Goal: Transaction & Acquisition: Purchase product/service

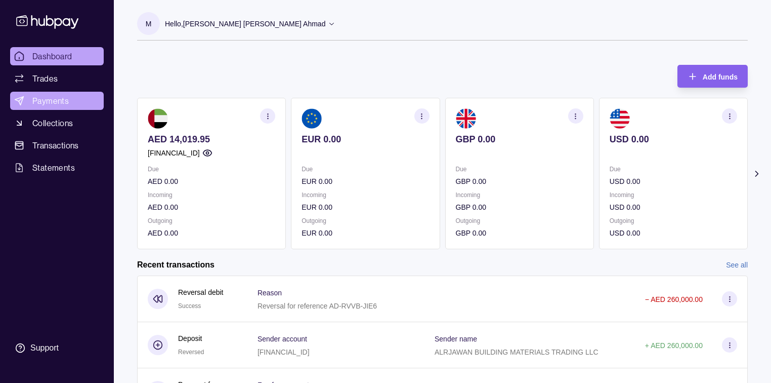
click at [48, 97] on span "Payments" at bounding box center [50, 101] width 36 height 12
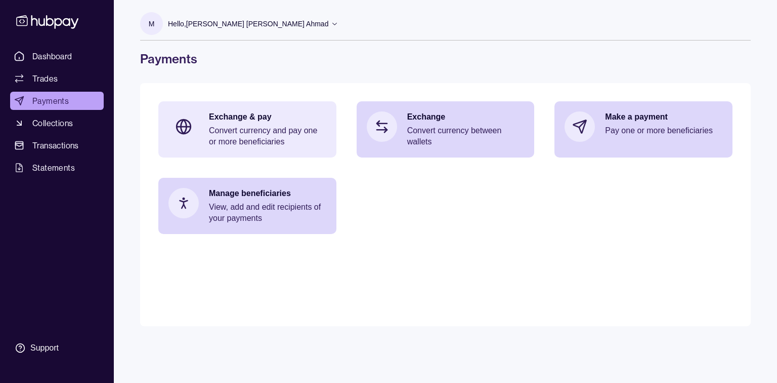
click at [267, 120] on p "Exchange & pay" at bounding box center [267, 116] width 117 height 11
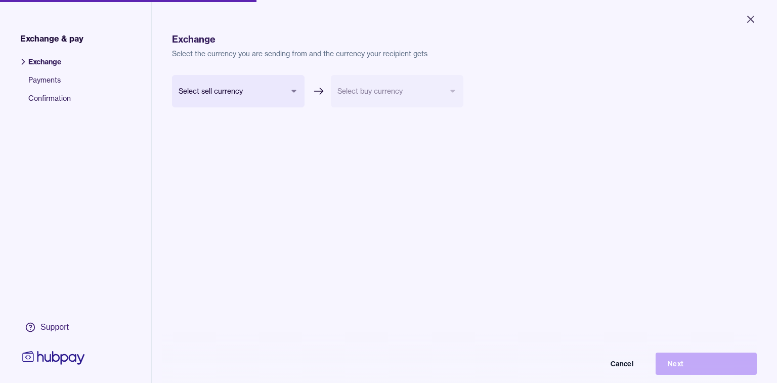
click at [288, 90] on body "Close Exchange & pay Exchange Payments Confirmation Support Exchange Select the…" at bounding box center [388, 191] width 777 height 383
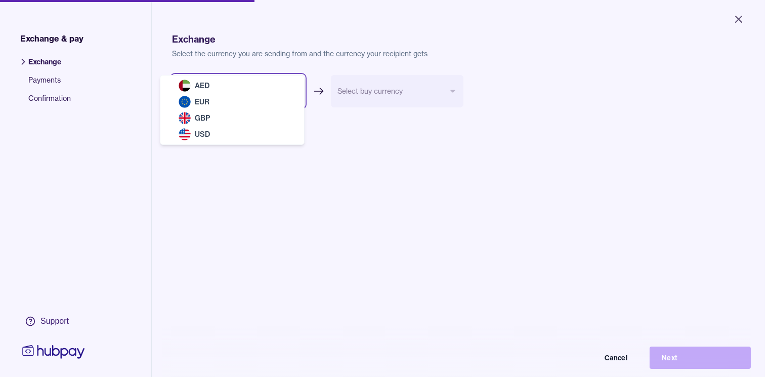
click at [431, 188] on html "Close Exchange & pay Exchange Payments Confirmation Support Exchange Select the…" at bounding box center [385, 188] width 771 height 377
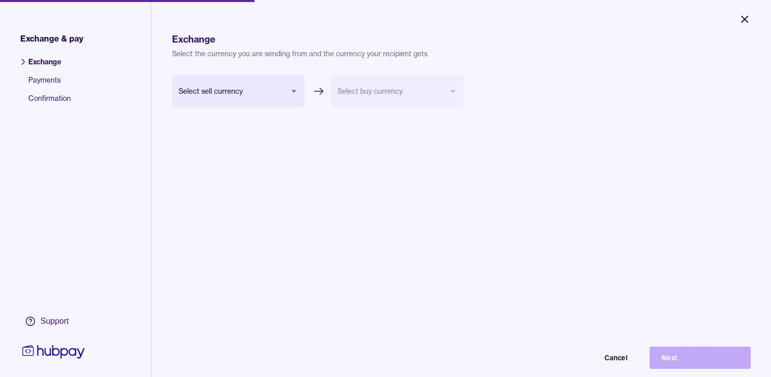
click at [745, 19] on icon "Close" at bounding box center [745, 19] width 6 height 6
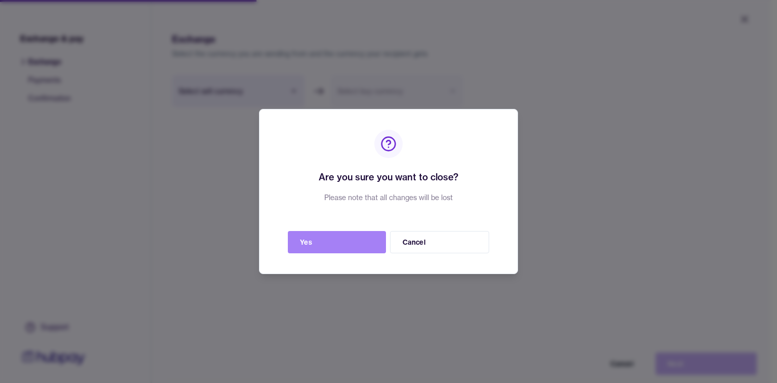
click at [336, 243] on button "Yes" at bounding box center [337, 242] width 98 height 22
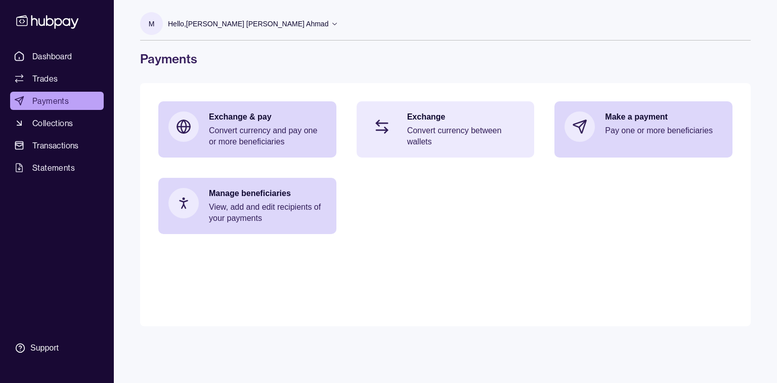
click at [436, 111] on p "Exchange" at bounding box center [465, 116] width 117 height 11
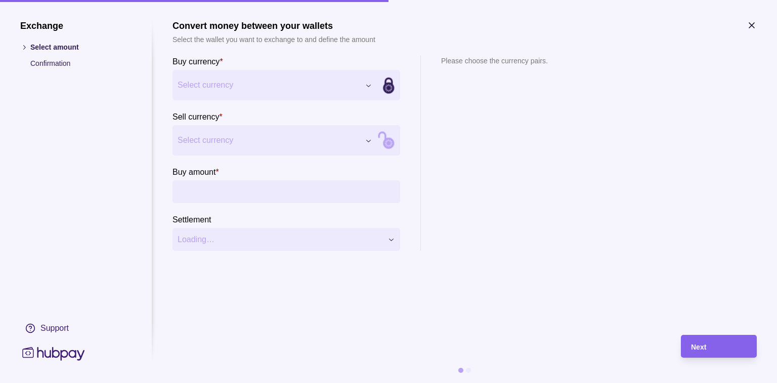
click at [367, 382] on div "Exchange Select amount Confirmation Support Convert money between your wallets …" at bounding box center [388, 383] width 777 height 0
click at [357, 382] on div "Exchange Select amount Confirmation Support Convert money between your wallets …" at bounding box center [388, 383] width 777 height 0
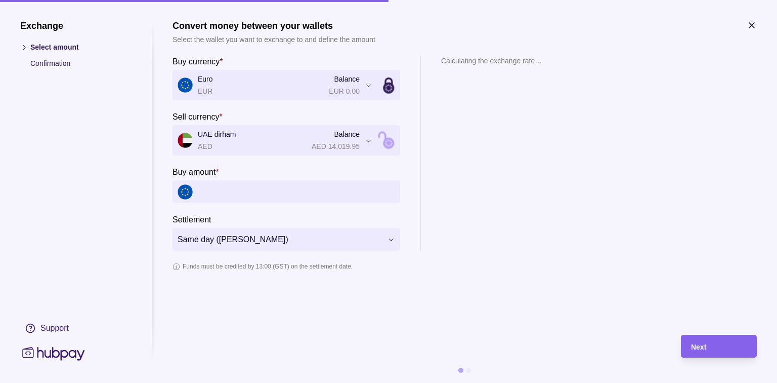
click at [286, 199] on input "Buy amount *" at bounding box center [296, 191] width 197 height 23
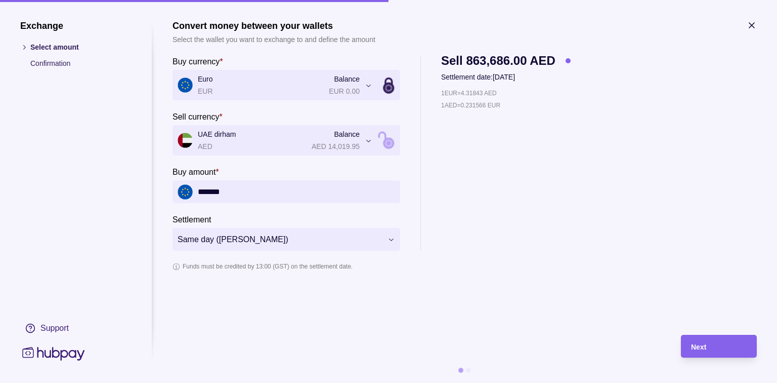
drag, startPoint x: 245, startPoint y: 195, endPoint x: 102, endPoint y: 187, distance: 143.4
click at [102, 187] on section "**********" at bounding box center [388, 201] width 737 height 362
type input "*******"
click at [755, 28] on icon "button" at bounding box center [752, 25] width 10 height 10
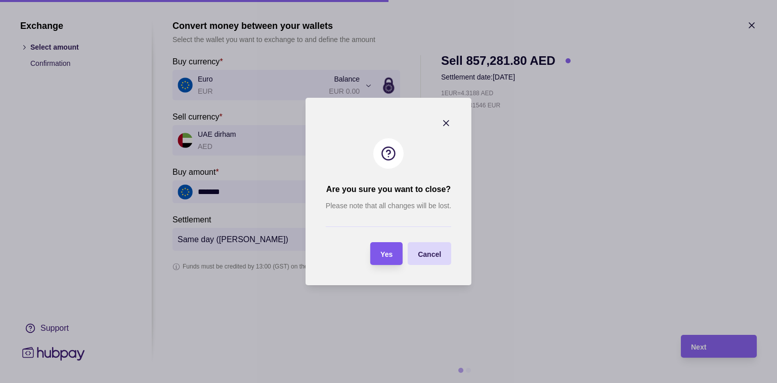
click at [385, 244] on div "Yes" at bounding box center [378, 253] width 27 height 23
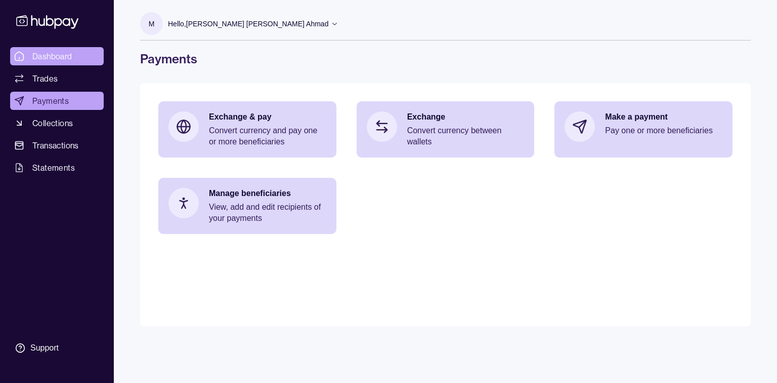
click at [51, 59] on span "Dashboard" at bounding box center [52, 56] width 40 height 12
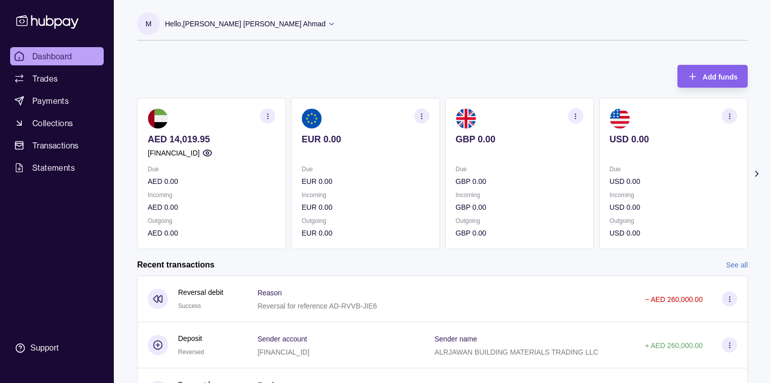
click at [51, 59] on span "Dashboard" at bounding box center [52, 56] width 40 height 12
click at [53, 56] on span "Dashboard" at bounding box center [52, 56] width 40 height 12
click at [44, 79] on span "Trades" at bounding box center [44, 78] width 25 height 12
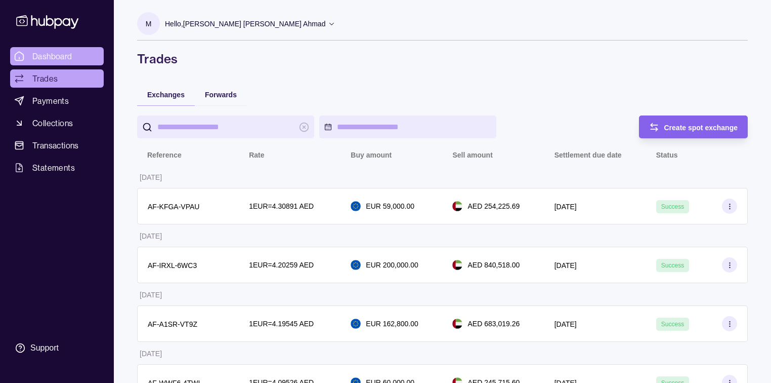
click at [48, 55] on span "Dashboard" at bounding box center [52, 56] width 40 height 12
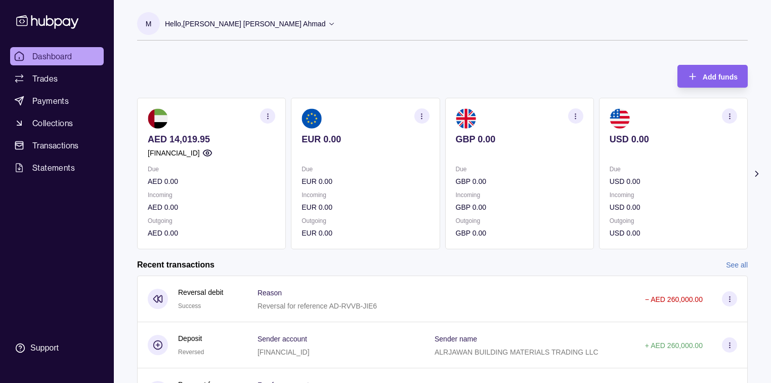
click at [61, 58] on span "Dashboard" at bounding box center [52, 56] width 40 height 12
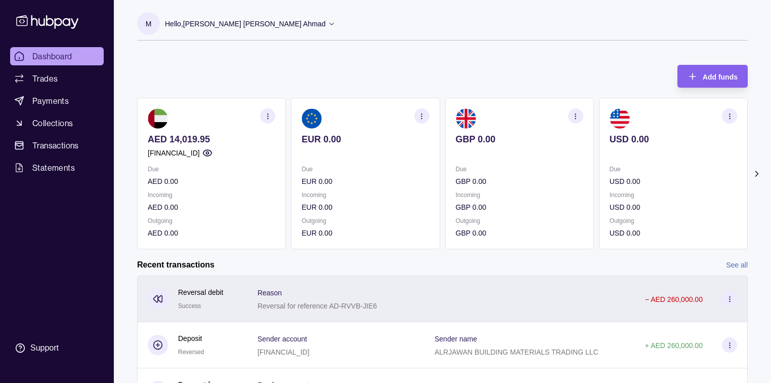
click at [369, 304] on p "Reversal for reference AD-RVVB-JIE6" at bounding box center [317, 306] width 119 height 8
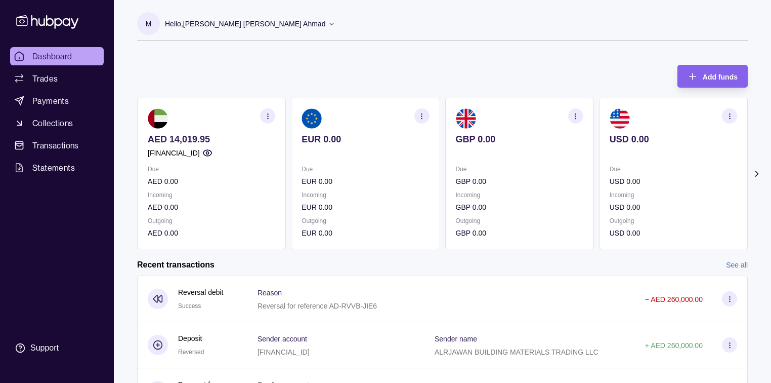
click at [301, 270] on html "Dashboard Trades Payments Collections Transactions Statements Support M Hello, …" at bounding box center [385, 269] width 771 height 538
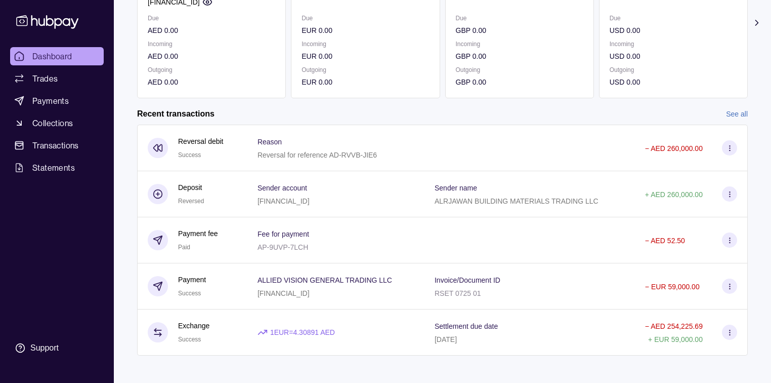
scroll to position [157, 0]
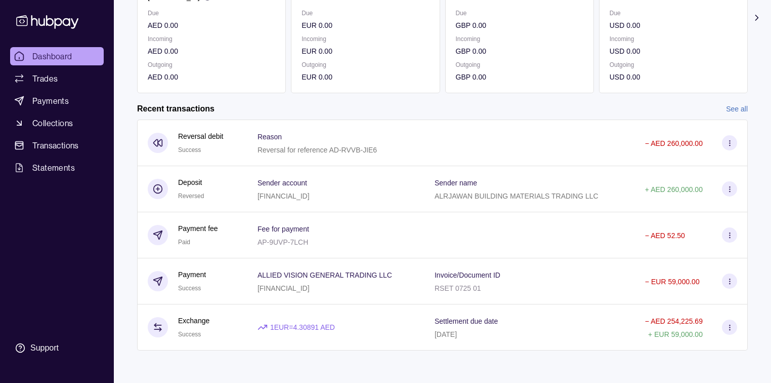
click at [736, 105] on link "See all" at bounding box center [737, 108] width 22 height 11
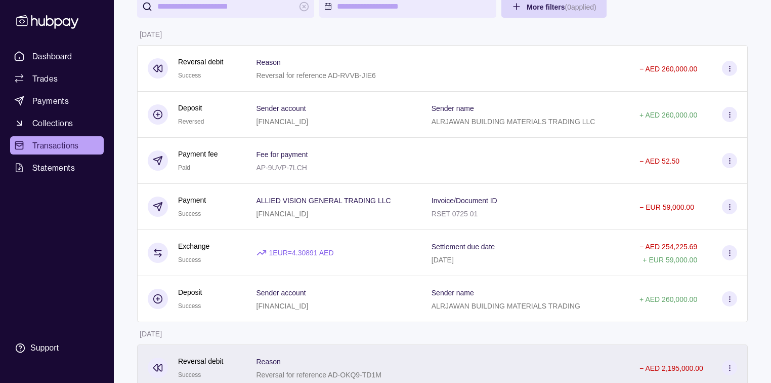
scroll to position [40, 0]
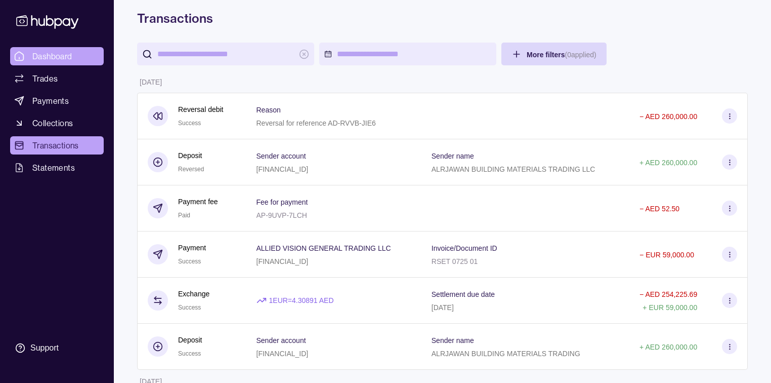
click at [38, 60] on span "Dashboard" at bounding box center [52, 56] width 40 height 12
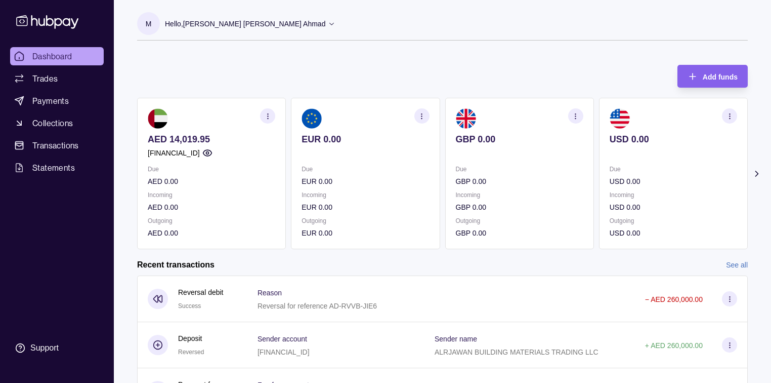
click at [50, 60] on span "Dashboard" at bounding box center [52, 56] width 40 height 12
click at [54, 98] on span "Payments" at bounding box center [50, 101] width 36 height 12
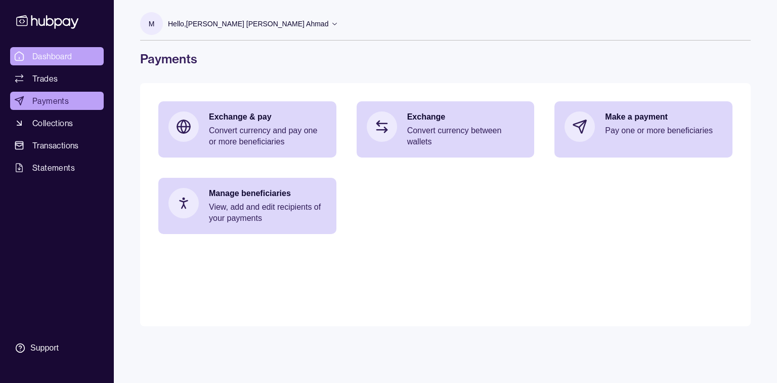
click at [70, 57] on span "Dashboard" at bounding box center [52, 56] width 40 height 12
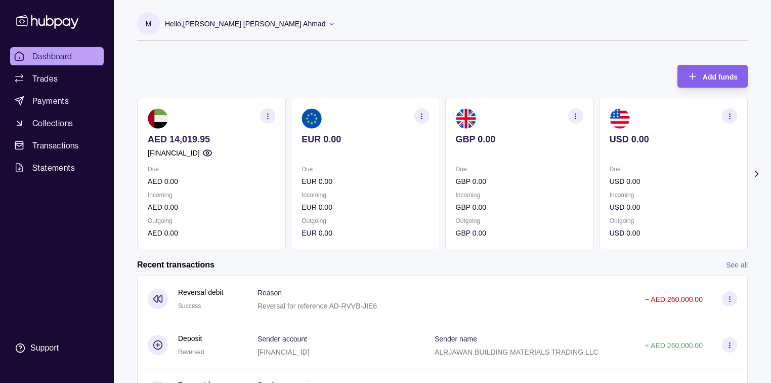
click at [264, 112] on icon "button" at bounding box center [268, 116] width 8 height 8
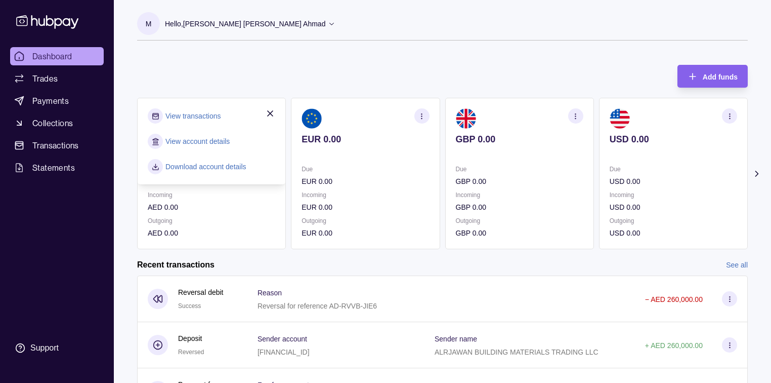
click at [188, 111] on link "View transactions" at bounding box center [192, 115] width 55 height 11
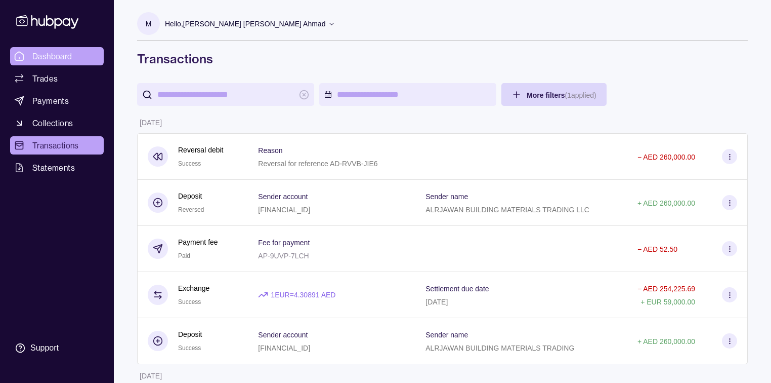
click at [28, 53] on link "Dashboard" at bounding box center [57, 56] width 94 height 18
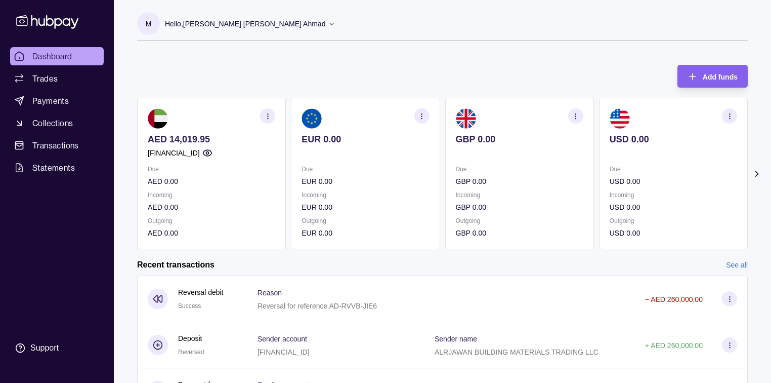
click at [624, 128] on img at bounding box center [620, 118] width 20 height 20
click at [35, 99] on span "Payments" at bounding box center [50, 101] width 36 height 12
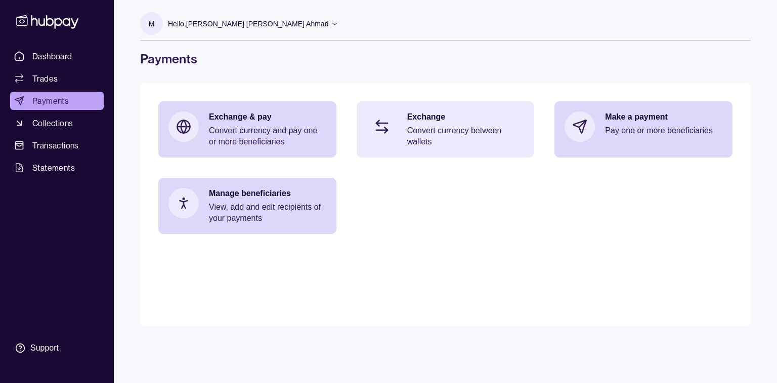
click at [432, 139] on p "Convert currency between wallets" at bounding box center [465, 136] width 117 height 22
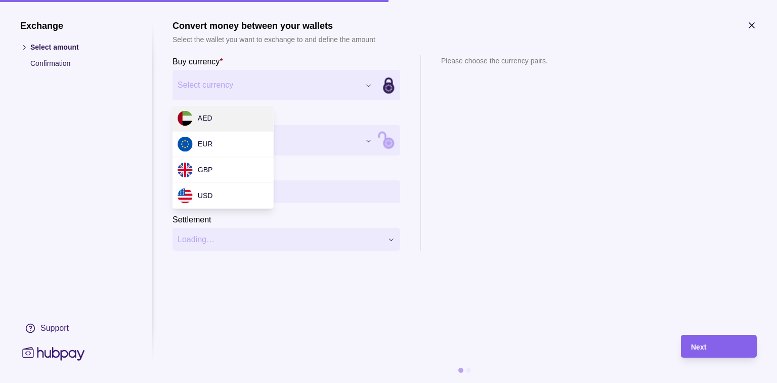
click at [372, 382] on div "Exchange Select amount Confirmation Support Convert money between your wallets …" at bounding box center [388, 383] width 777 height 0
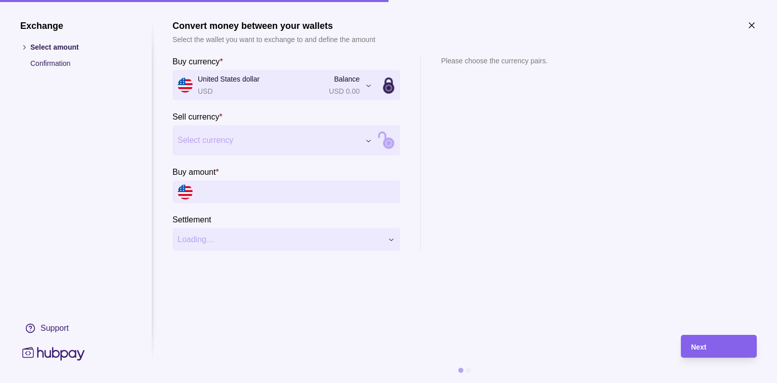
click at [369, 382] on div "Exchange Select amount Confirmation Support Convert money between your wallets …" at bounding box center [388, 383] width 777 height 0
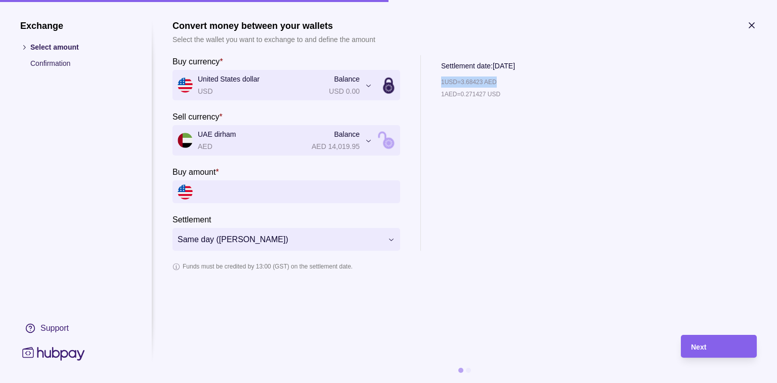
drag, startPoint x: 438, startPoint y: 81, endPoint x: 530, endPoint y: 82, distance: 92.6
click at [530, 82] on div "**********" at bounding box center [465, 152] width 585 height 195
click at [749, 23] on icon "button" at bounding box center [751, 25] width 5 height 5
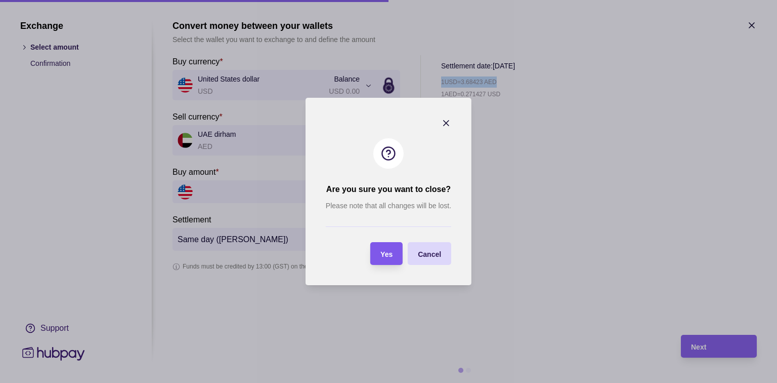
click at [399, 256] on section "Yes" at bounding box center [386, 253] width 32 height 23
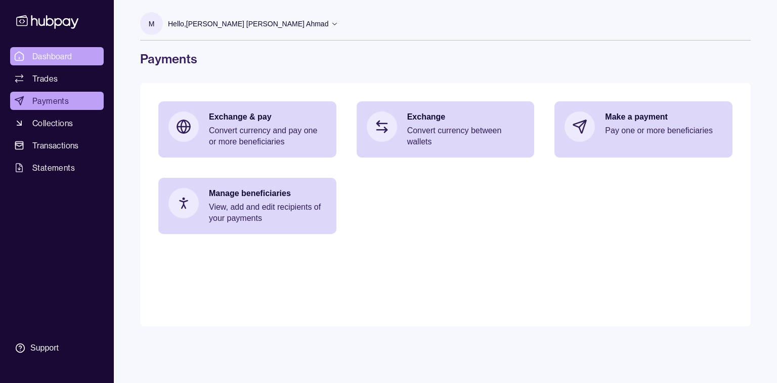
click at [43, 60] on span "Dashboard" at bounding box center [52, 56] width 40 height 12
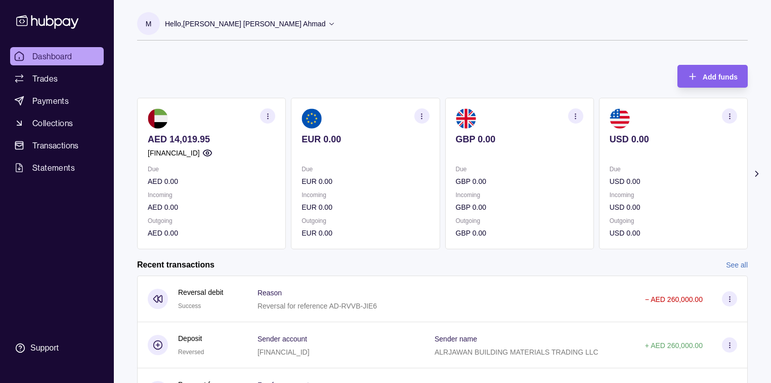
click at [642, 111] on section at bounding box center [674, 118] width 128 height 20
click at [615, 110] on img at bounding box center [620, 118] width 20 height 20
click at [729, 115] on icon "button" at bounding box center [730, 116] width 8 height 8
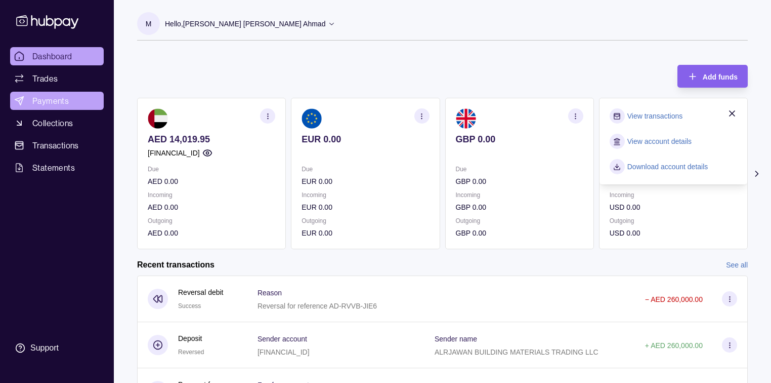
click at [29, 104] on link "Payments" at bounding box center [57, 101] width 94 height 18
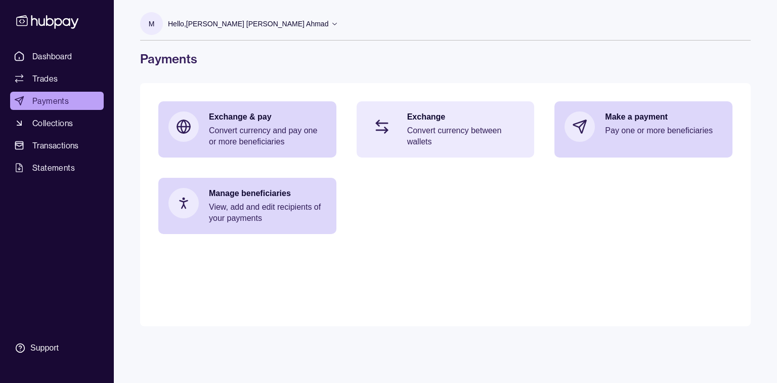
click at [466, 125] on p "Convert currency between wallets" at bounding box center [465, 136] width 117 height 22
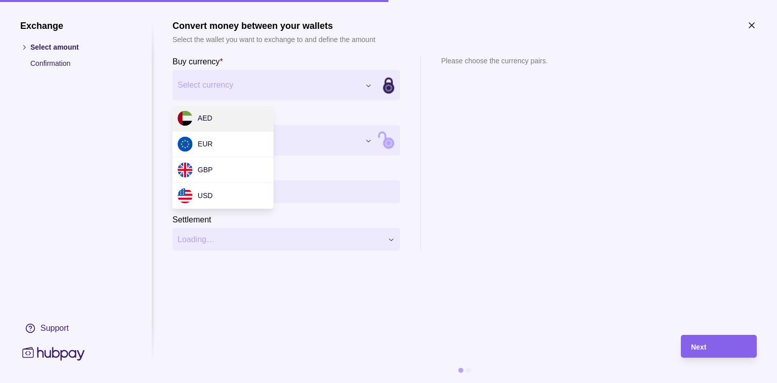
click at [368, 382] on div "Exchange Select amount Confirmation Support Convert money between your wallets …" at bounding box center [388, 383] width 777 height 0
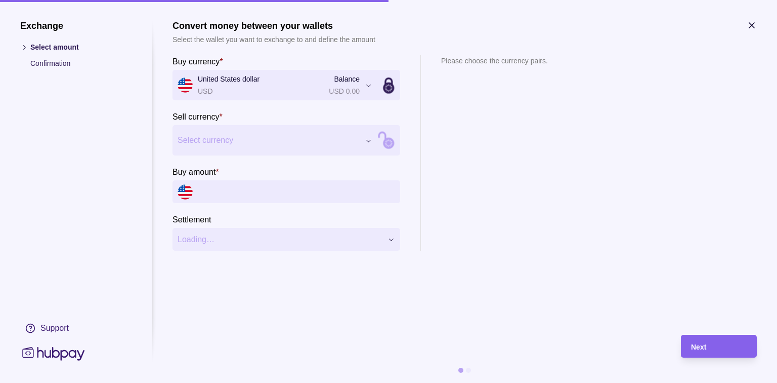
click at [367, 382] on div "Exchange Select amount Confirmation Support Convert money between your wallets …" at bounding box center [388, 383] width 777 height 0
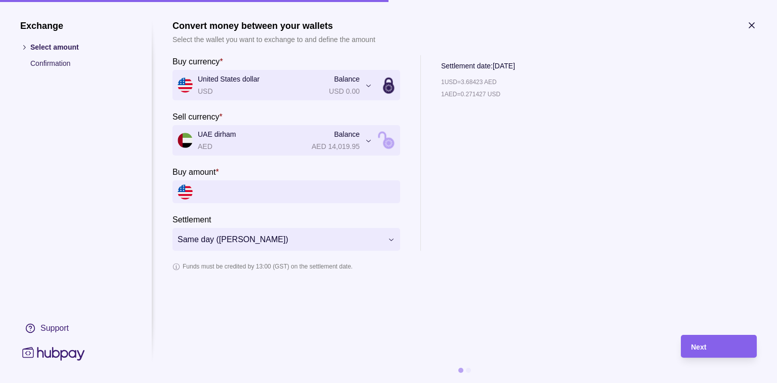
click at [757, 28] on section "**********" at bounding box center [388, 191] width 777 height 383
click at [751, 27] on icon "button" at bounding box center [752, 25] width 10 height 10
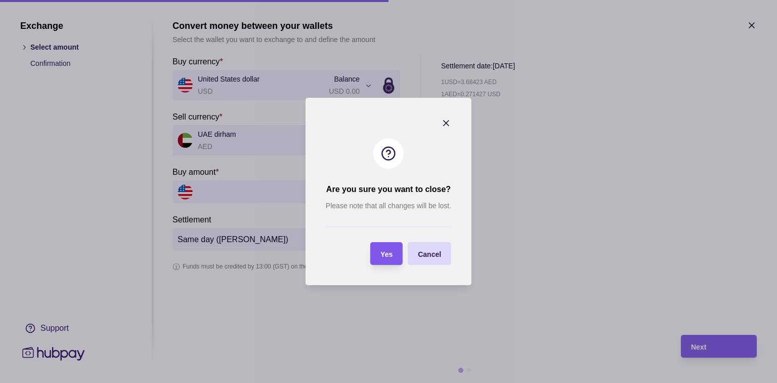
click at [383, 253] on span "Yes" at bounding box center [387, 254] width 12 height 8
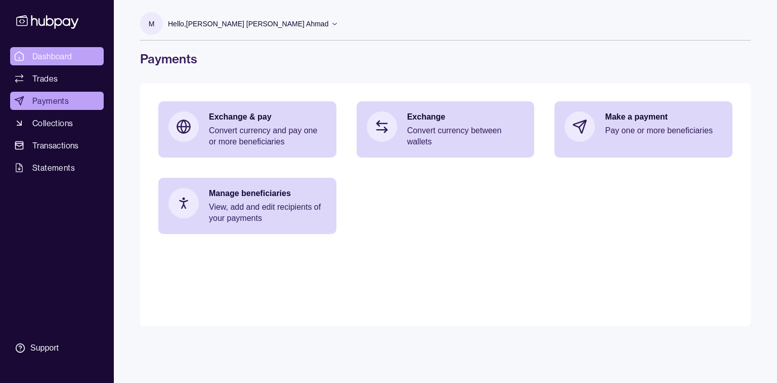
click at [49, 58] on span "Dashboard" at bounding box center [52, 56] width 40 height 12
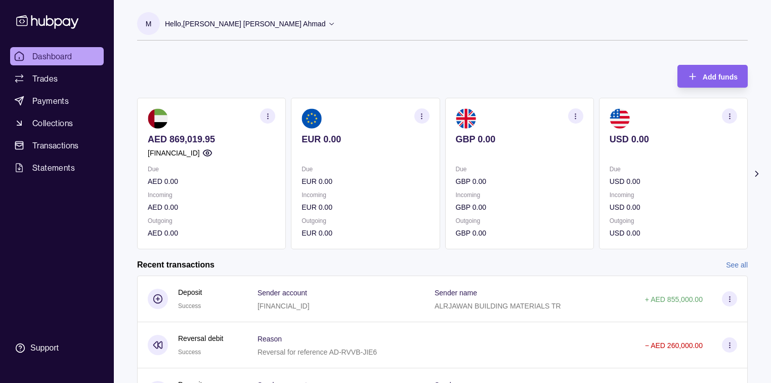
click at [53, 59] on span "Dashboard" at bounding box center [52, 56] width 40 height 12
click at [67, 54] on span "Dashboard" at bounding box center [52, 56] width 40 height 12
click at [51, 82] on span "Trades" at bounding box center [44, 78] width 25 height 12
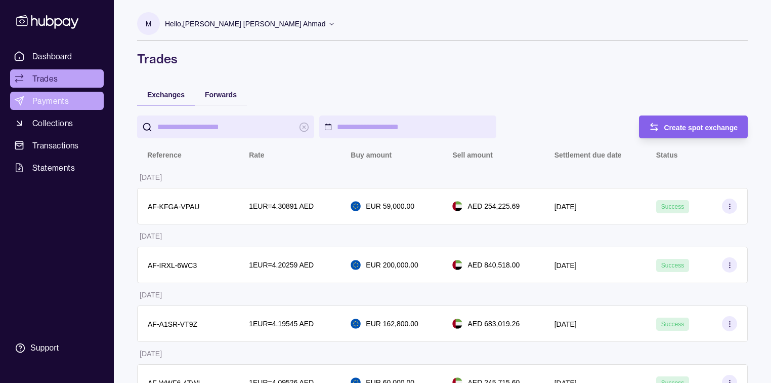
click at [52, 98] on span "Payments" at bounding box center [50, 101] width 36 height 12
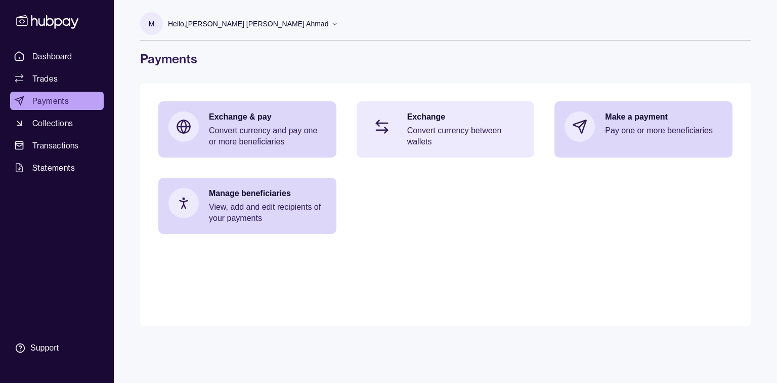
click at [404, 144] on div "Exchange Convert currency between wallets" at bounding box center [446, 129] width 178 height 56
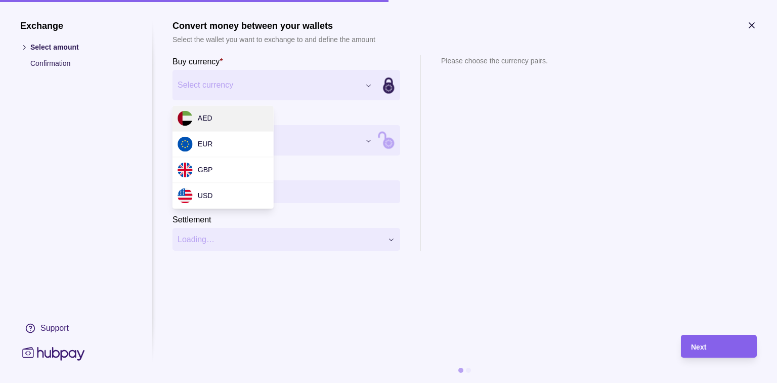
click at [374, 382] on div "Exchange Select amount Confirmation Support Convert money between your wallets …" at bounding box center [388, 383] width 777 height 0
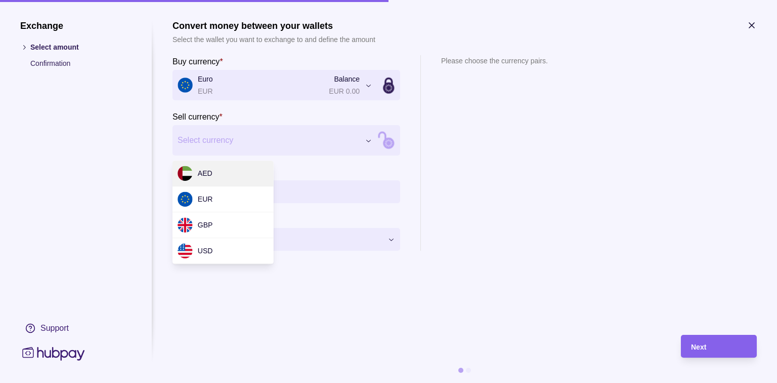
click at [369, 382] on div "Exchange Select amount Confirmation Support Convert money between your wallets …" at bounding box center [388, 383] width 777 height 0
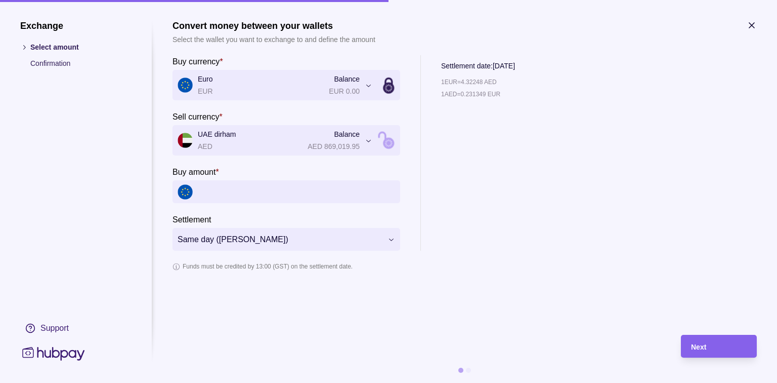
click at [240, 183] on input "Buy amount *" at bounding box center [296, 191] width 197 height 23
type input "*******"
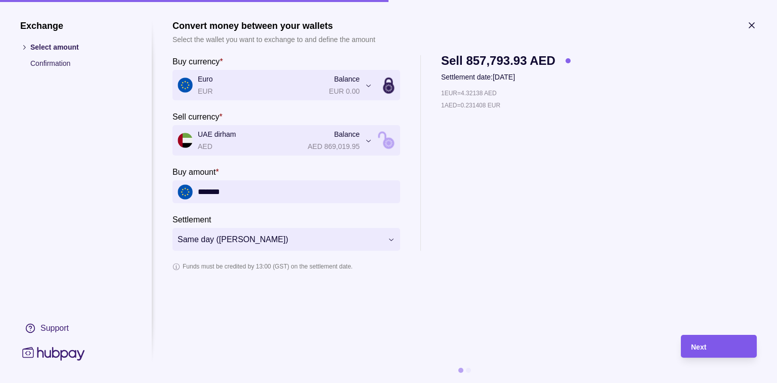
click at [718, 351] on div "Next" at bounding box center [719, 346] width 56 height 12
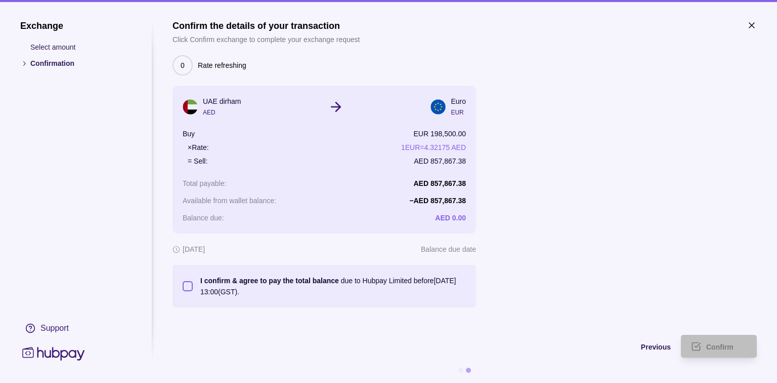
click at [186, 285] on button "I confirm & agree to pay the total balance due to Hubpay Limited before [DATE] …" at bounding box center [188, 286] width 10 height 10
click at [650, 350] on div "Previous" at bounding box center [422, 346] width 498 height 12
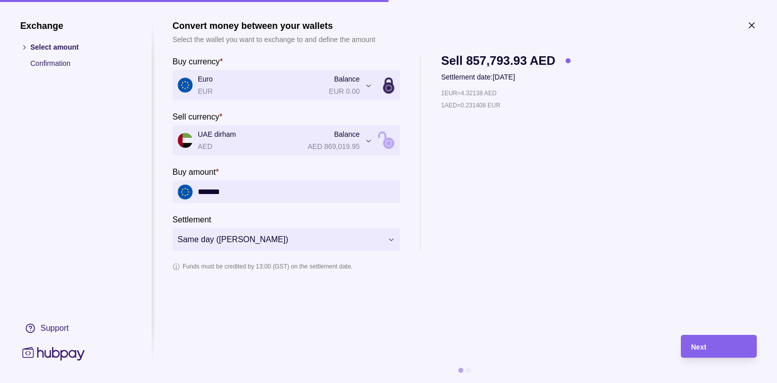
click at [478, 95] on p "1 EUR = 4.32138 AED" at bounding box center [469, 93] width 56 height 11
copy p "1 EUR = 4.32138 AED"
click at [506, 271] on section "Funds must be credited by 13:00 (GST) on the settlement date." at bounding box center [465, 266] width 585 height 11
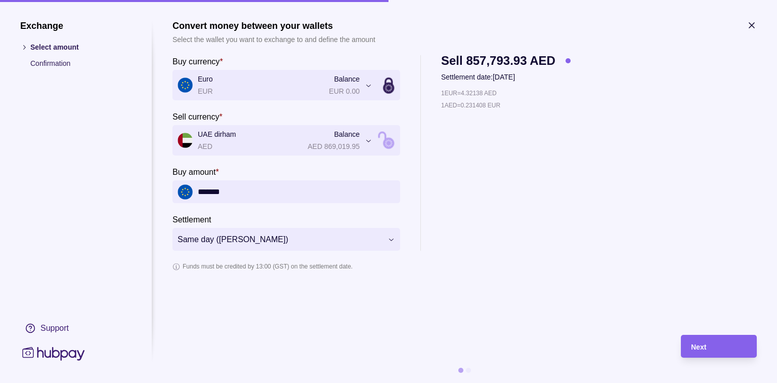
drag, startPoint x: 643, startPoint y: 199, endPoint x: 607, endPoint y: 201, distance: 36.0
click at [643, 199] on div "**********" at bounding box center [465, 152] width 585 height 195
click at [474, 93] on p "1 EUR = 4.32101 AED" at bounding box center [469, 93] width 56 height 11
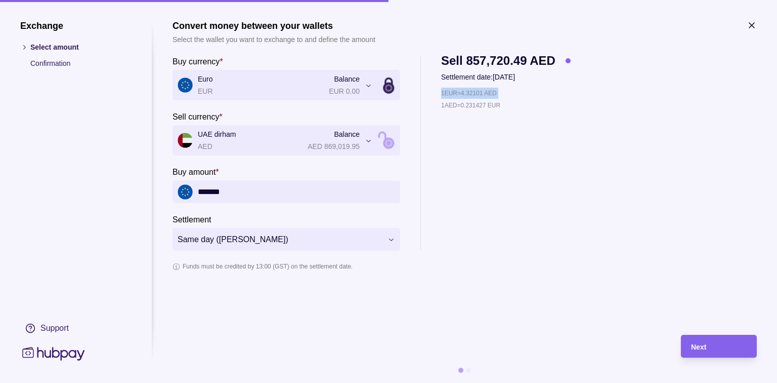
copy p "1 EUR = 4.32101 AED"
click at [503, 202] on div "1 EUR = 4.32101 AED 1 AED = 0.231427 EUR" at bounding box center [506, 169] width 130 height 163
click at [472, 93] on p "1 EUR = 4.32138 AED" at bounding box center [469, 93] width 56 height 11
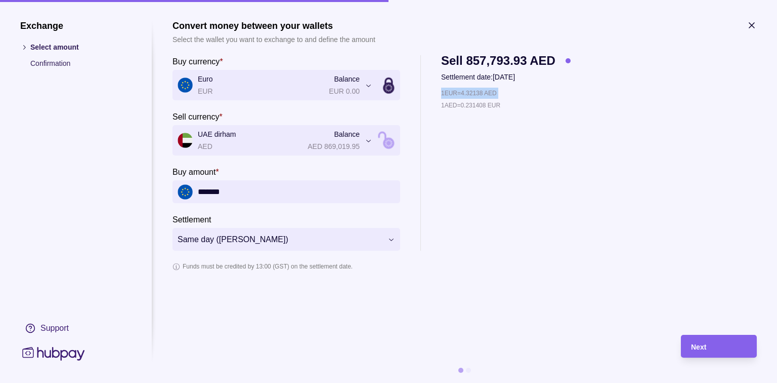
copy p "1 EUR = 4.32138 AED"
click at [552, 151] on div "1 EUR = 4.32175 AED 1 AED = 0.231388 EUR" at bounding box center [506, 169] width 130 height 163
click at [460, 95] on p "1 EUR = 4.32175 AED" at bounding box center [469, 93] width 56 height 11
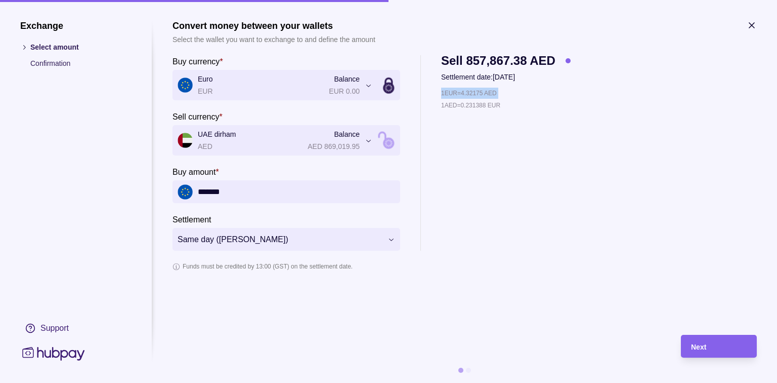
copy p "1 EUR = 4.32175 AED"
click at [536, 136] on div "1 EUR = 4.32175 AED 1 AED = 0.231388 EUR" at bounding box center [506, 169] width 130 height 163
click at [474, 95] on p "1 EUR = 4.32175 AED" at bounding box center [469, 93] width 56 height 11
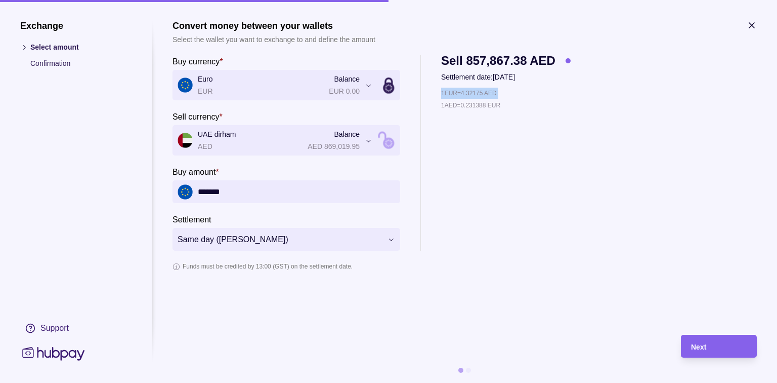
copy p "1 EUR = 4.32175 AED"
click at [568, 129] on div "1 EUR = 4.32175 AED 1 AED = 0.231388 EUR" at bounding box center [506, 169] width 130 height 163
click at [469, 91] on p "1 EUR = 4.32211 AED" at bounding box center [469, 93] width 56 height 11
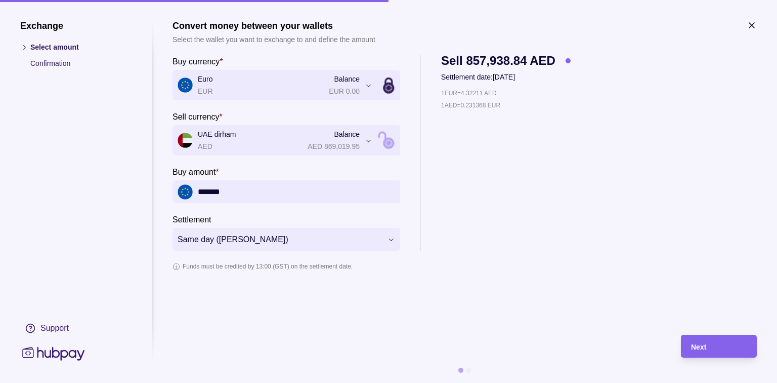
click at [571, 187] on div "**********" at bounding box center [465, 152] width 585 height 195
click at [482, 90] on p "1 EUR = 4.32211 AED" at bounding box center [469, 93] width 56 height 11
copy p "1 EUR = 4.32211 AED"
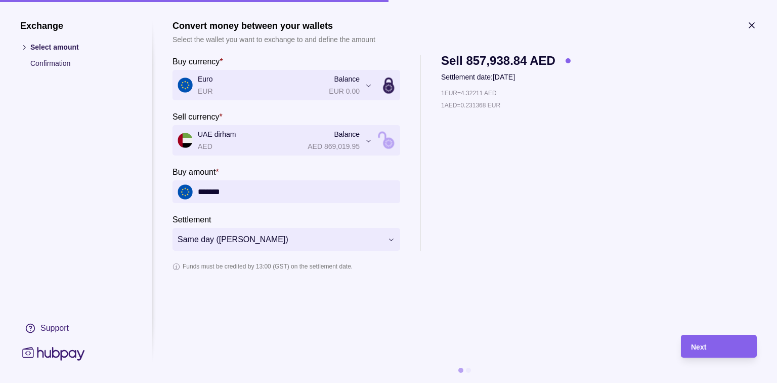
click at [522, 122] on div "1 EUR = 4.32211 AED 1 AED = 0.231368 EUR" at bounding box center [506, 169] width 130 height 163
click at [559, 182] on div "1 EUR = 4.32211 AED 1 AED = 0.231368 EUR" at bounding box center [506, 169] width 130 height 163
click at [722, 345] on div "Next" at bounding box center [719, 346] width 56 height 12
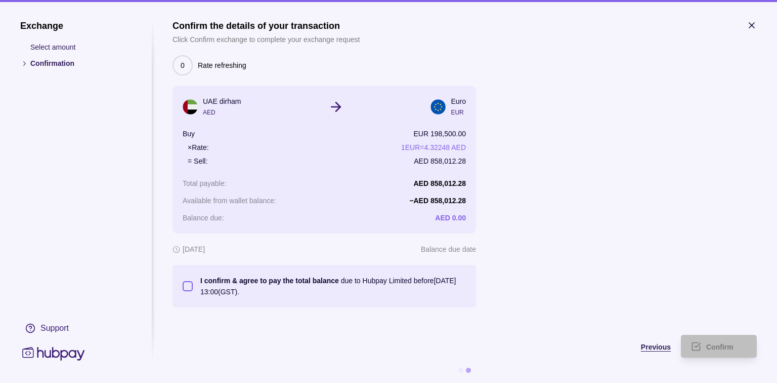
click at [652, 346] on span "Previous" at bounding box center [656, 347] width 30 height 8
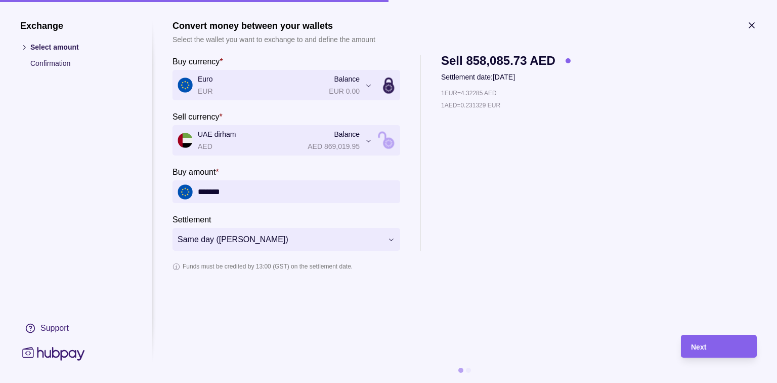
click at [508, 136] on div "1 EUR = 4.32285 AED 1 AED = 0.231329 EUR" at bounding box center [506, 169] width 130 height 163
click at [700, 338] on div "Next" at bounding box center [711, 346] width 71 height 23
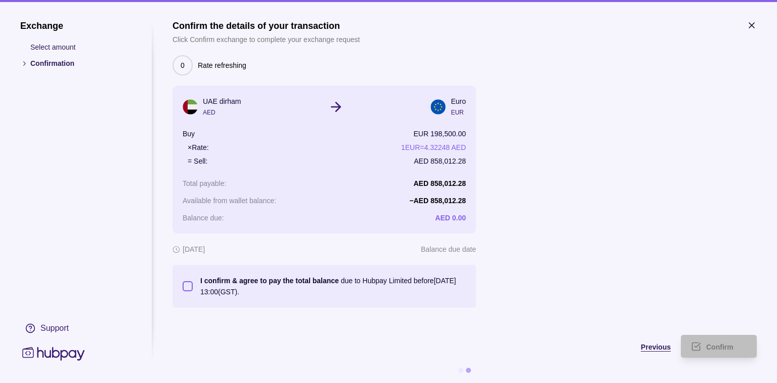
click at [646, 351] on div "Previous" at bounding box center [422, 346] width 498 height 12
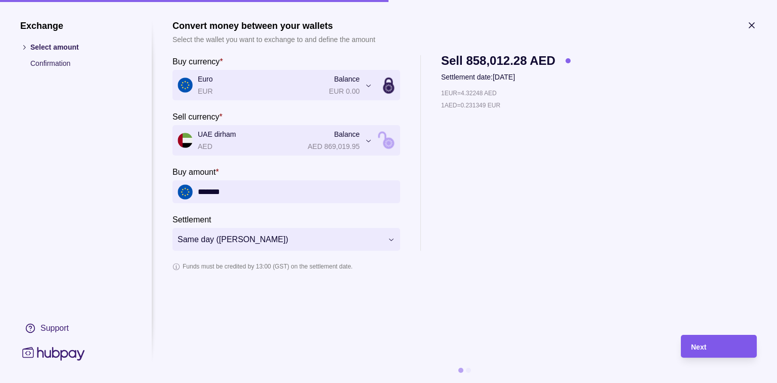
click at [695, 346] on span "Next" at bounding box center [698, 347] width 15 height 8
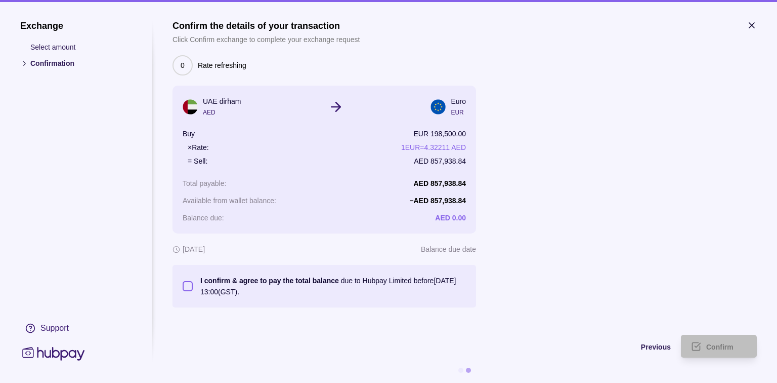
click at [189, 282] on button "I confirm & agree to pay the total balance due to Hubpay Limited before [DATE] …" at bounding box center [188, 286] width 10 height 10
click at [723, 343] on span "Confirm" at bounding box center [719, 347] width 27 height 8
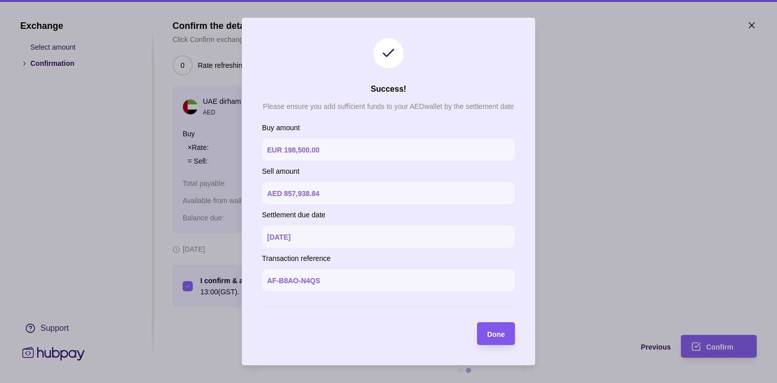
click at [497, 328] on div "Done" at bounding box center [496, 333] width 18 height 12
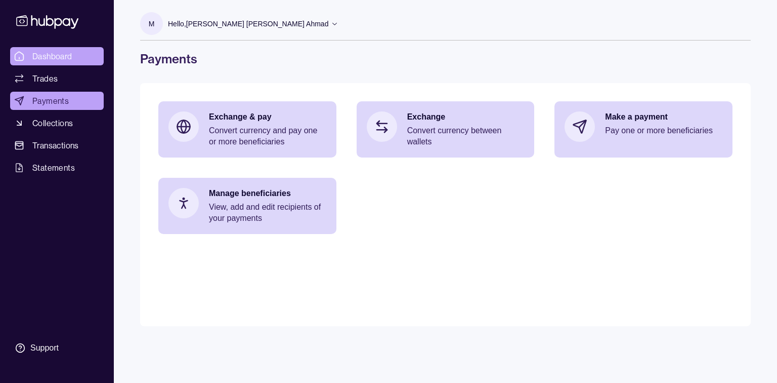
click at [54, 56] on span "Dashboard" at bounding box center [52, 56] width 40 height 12
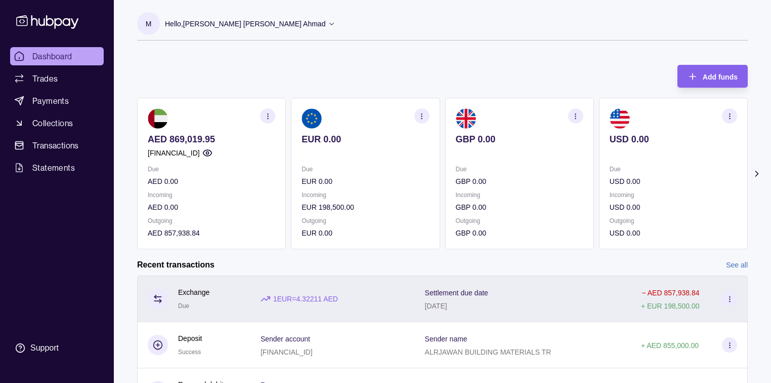
click at [543, 290] on div "Settlement due date [DATE]" at bounding box center [523, 298] width 196 height 25
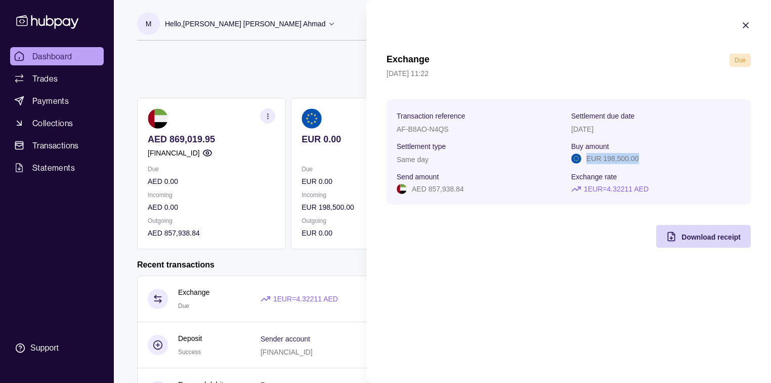
drag, startPoint x: 645, startPoint y: 159, endPoint x: 587, endPoint y: 160, distance: 58.2
click at [587, 160] on div "EUR 198,500.00" at bounding box center [656, 158] width 170 height 11
copy p "EUR 198,500.00"
click at [46, 55] on html "Dashboard Trades Payments Collections Transactions Statements Support M Hello, …" at bounding box center [385, 269] width 771 height 538
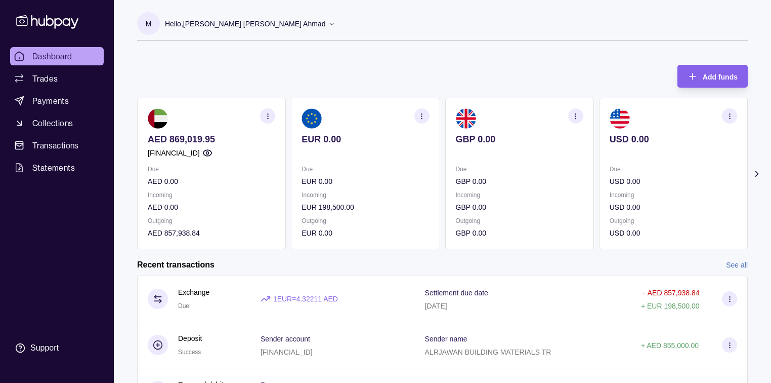
click at [46, 55] on span "Dashboard" at bounding box center [52, 56] width 40 height 12
click at [53, 97] on span "Payments" at bounding box center [50, 101] width 36 height 12
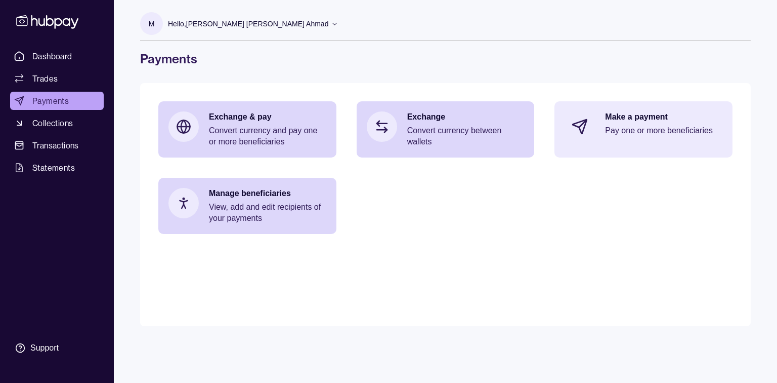
click at [611, 125] on p "Pay one or more beneficiaries" at bounding box center [663, 130] width 117 height 11
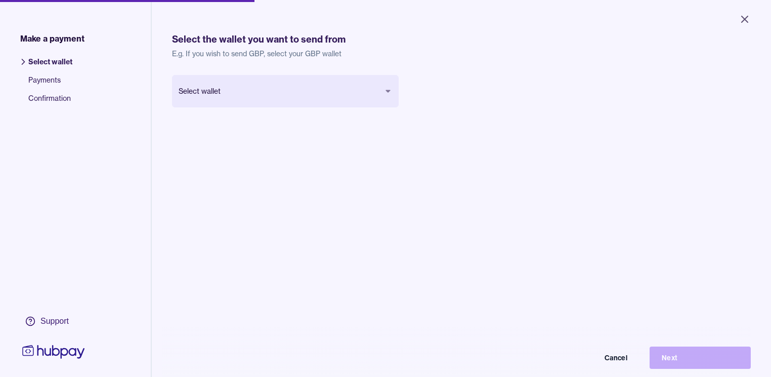
click at [375, 90] on body "Close Make a payment Select wallet Payments Confirmation Support Select the wal…" at bounding box center [385, 188] width 771 height 377
click at [692, 358] on button "Next" at bounding box center [700, 357] width 101 height 22
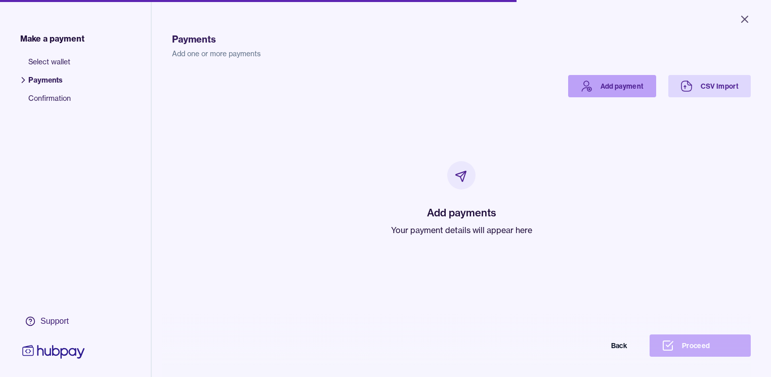
click at [644, 86] on link "Add payment" at bounding box center [612, 86] width 88 height 22
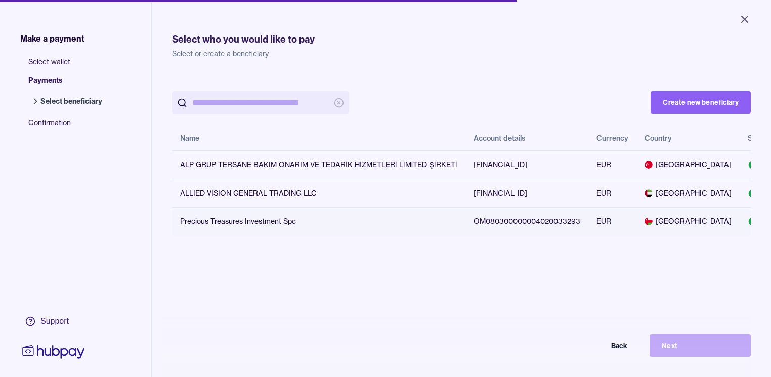
click at [221, 226] on div "Precious Treasures Investment Spc" at bounding box center [318, 221] width 277 height 10
click at [713, 348] on button "Next" at bounding box center [700, 345] width 101 height 22
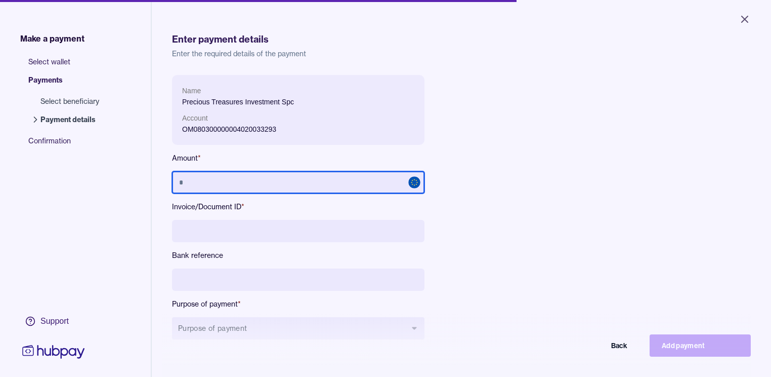
click at [236, 182] on input "text" at bounding box center [298, 182] width 253 height 22
type input "*******"
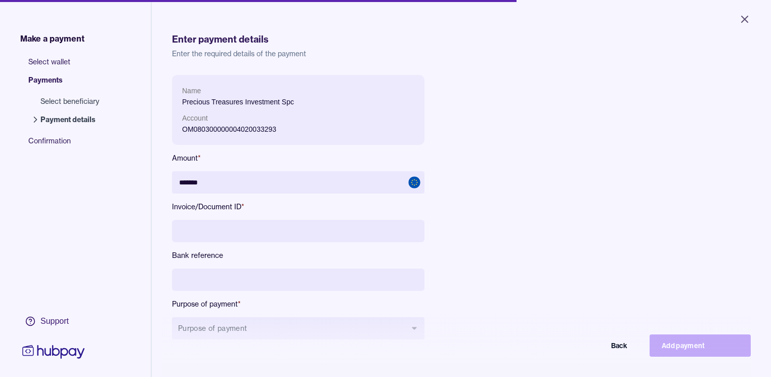
click at [514, 196] on div "Name Precious Treasures Investment Spc Account OM080300000004020033293 Amount *…" at bounding box center [398, 215] width 453 height 280
click at [745, 16] on icon "Close" at bounding box center [745, 19] width 12 height 12
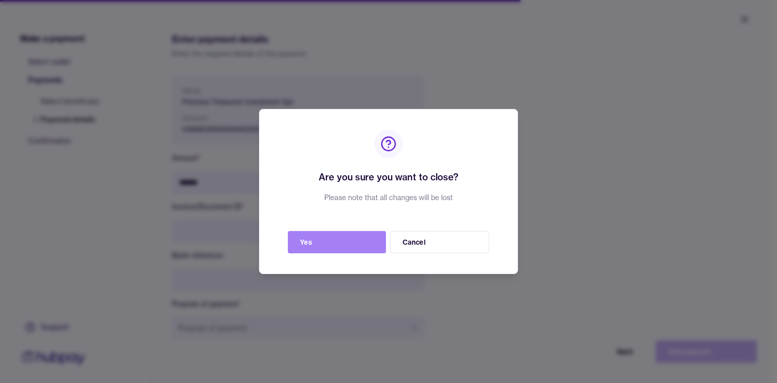
click at [314, 239] on button "Yes" at bounding box center [337, 242] width 98 height 22
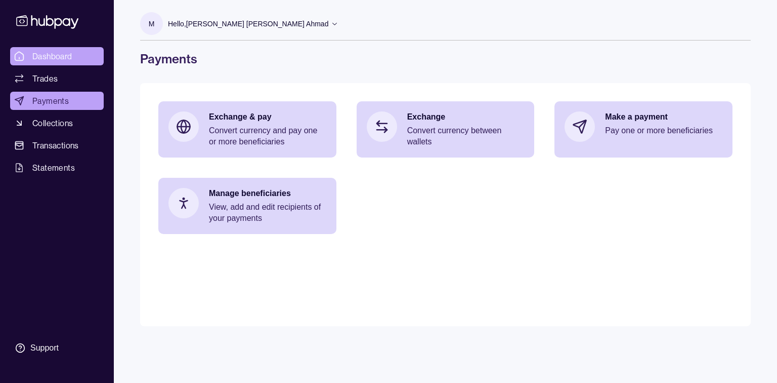
click at [44, 59] on span "Dashboard" at bounding box center [52, 56] width 40 height 12
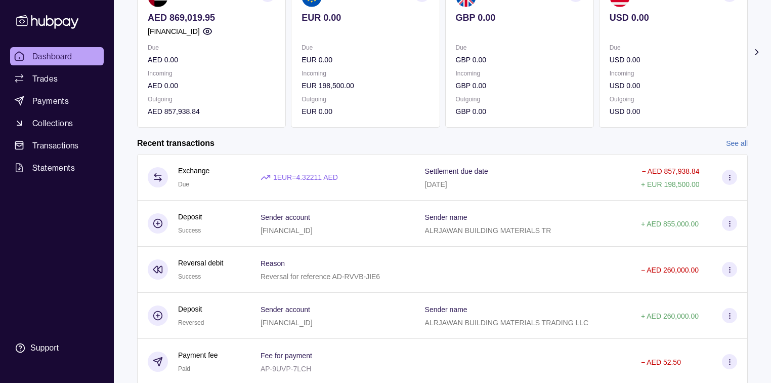
scroll to position [157, 0]
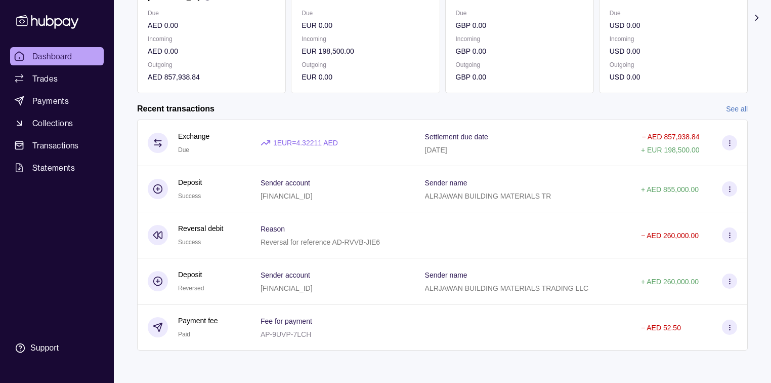
click at [747, 104] on link "See all" at bounding box center [737, 108] width 22 height 11
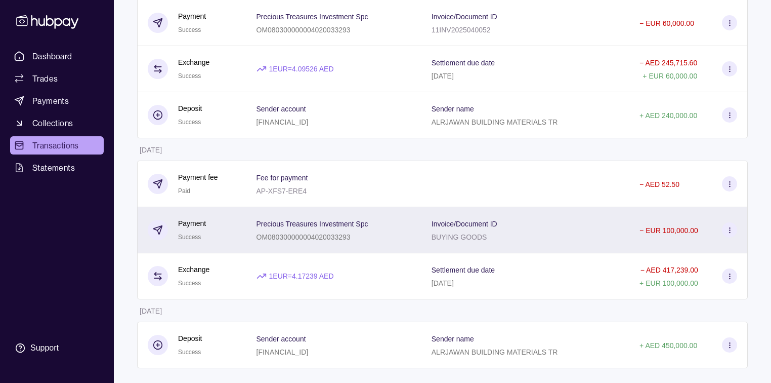
scroll to position [1137, 0]
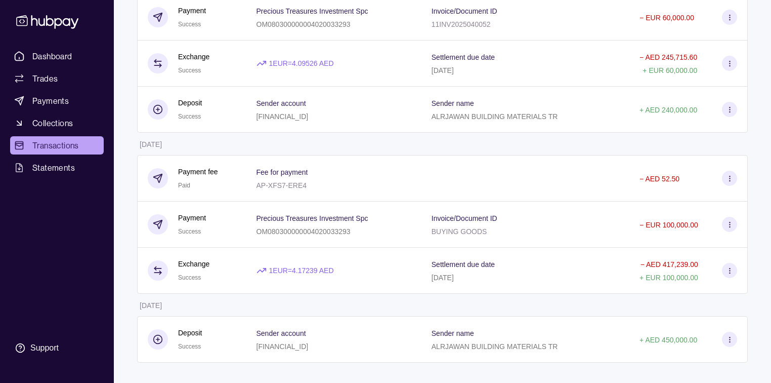
click at [70, 229] on div "Dashboard Trades Payments Collections Transactions Statements Support" at bounding box center [57, 202] width 102 height 311
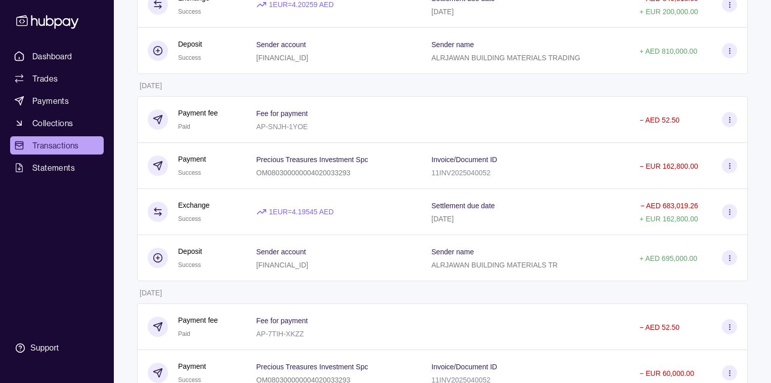
scroll to position [894, 0]
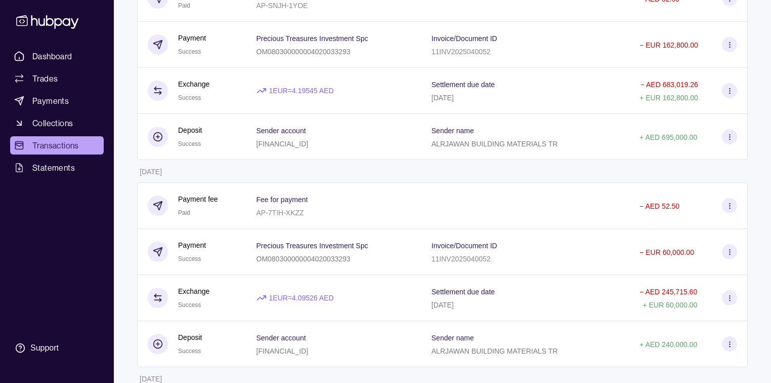
click at [103, 242] on div "Dashboard Trades Payments Collections Transactions Statements Support" at bounding box center [57, 202] width 102 height 311
click at [51, 106] on span "Payments" at bounding box center [50, 101] width 36 height 12
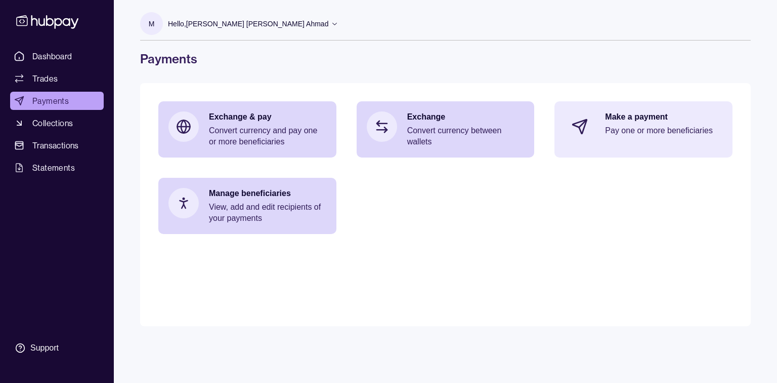
click at [659, 126] on p "Pay one or more beneficiaries" at bounding box center [663, 130] width 117 height 11
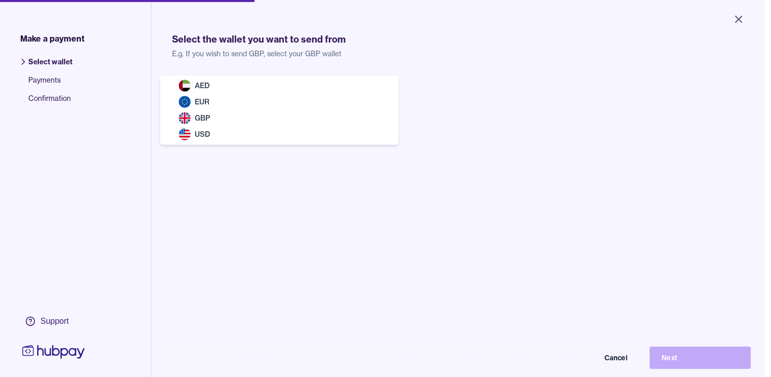
click at [387, 86] on body "Close Make a payment Select wallet Payments Confirmation Support Select the wal…" at bounding box center [382, 188] width 765 height 377
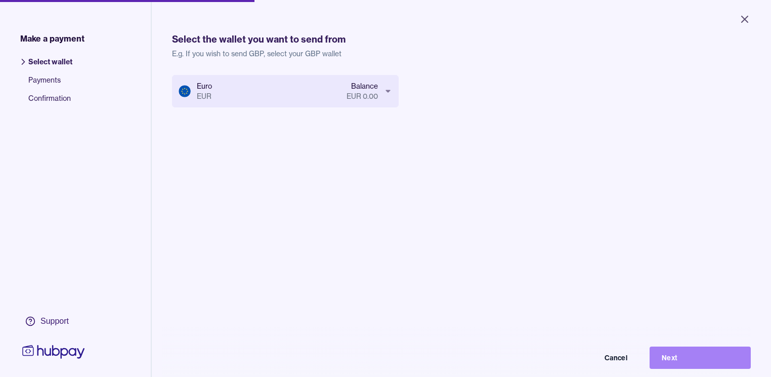
click at [697, 360] on button "Next" at bounding box center [700, 357] width 101 height 22
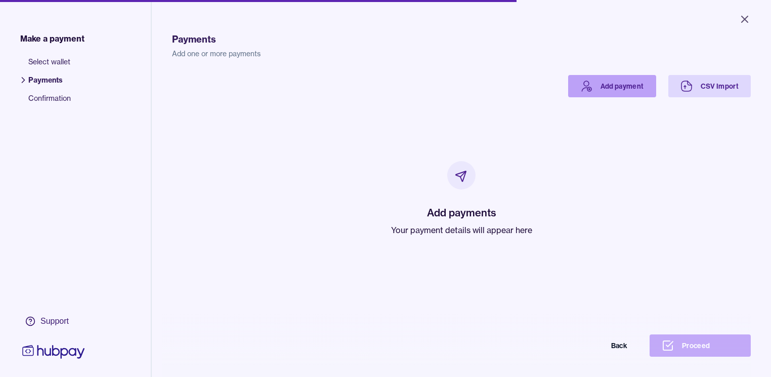
click at [650, 80] on link "Add payment" at bounding box center [612, 86] width 88 height 22
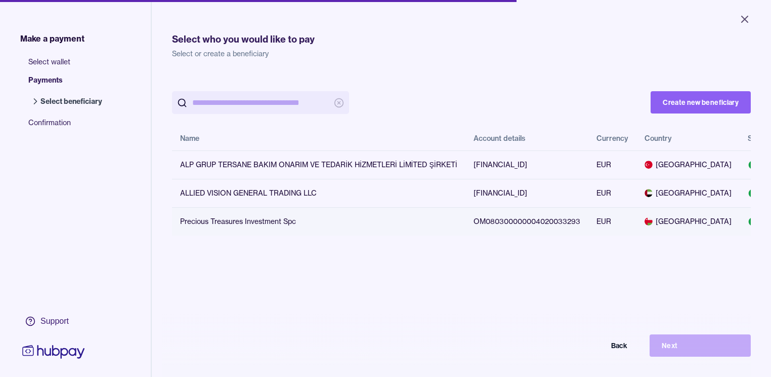
click at [293, 226] on div "Precious Treasures Investment Spc" at bounding box center [318, 221] width 277 height 10
click at [710, 351] on button "Next" at bounding box center [700, 345] width 101 height 22
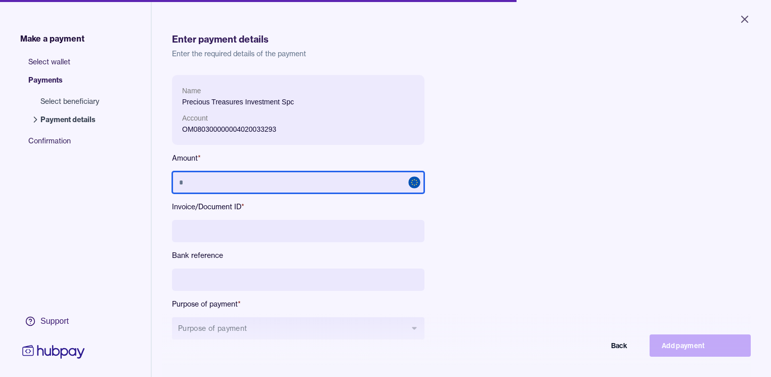
click at [215, 186] on input "text" at bounding box center [298, 182] width 253 height 22
type input "*******"
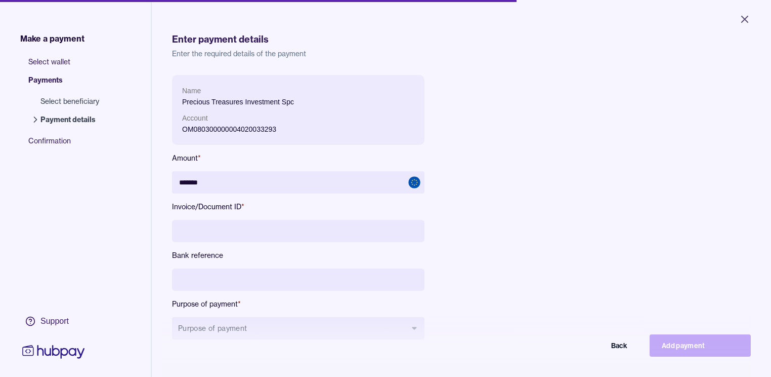
click at [551, 276] on div "Name Precious Treasures Investment Spc Account OM080300000004020033293 Amount *…" at bounding box center [398, 215] width 453 height 280
click at [234, 232] on input at bounding box center [298, 231] width 253 height 22
paste input "**********"
type input "**********"
click at [501, 229] on div "**********" at bounding box center [398, 215] width 453 height 280
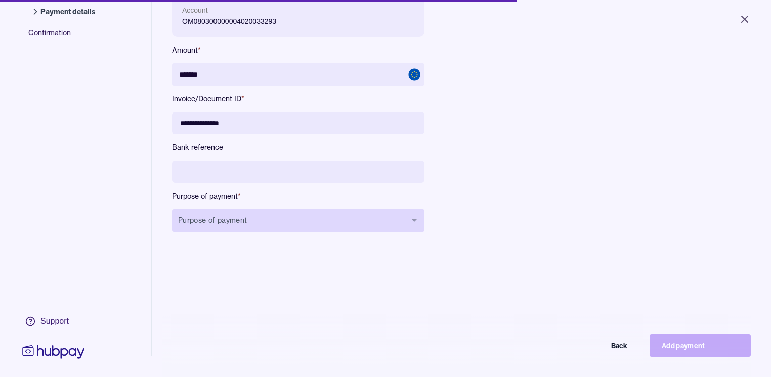
scroll to position [121, 0]
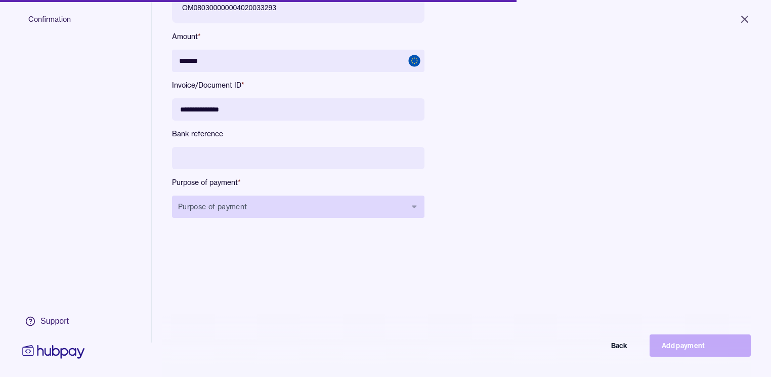
click at [266, 211] on button "Purpose of payment" at bounding box center [298, 206] width 253 height 22
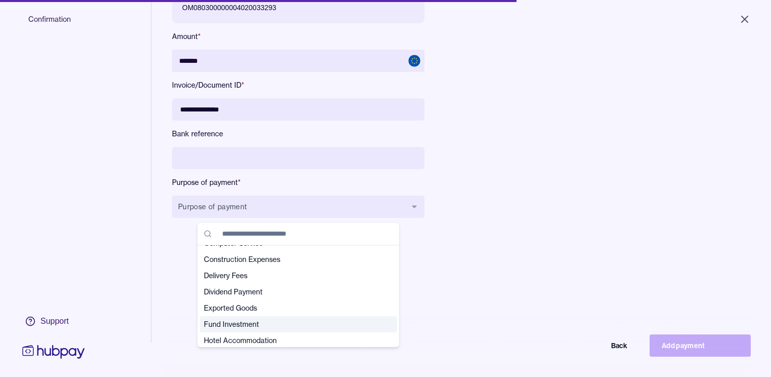
scroll to position [81, 0]
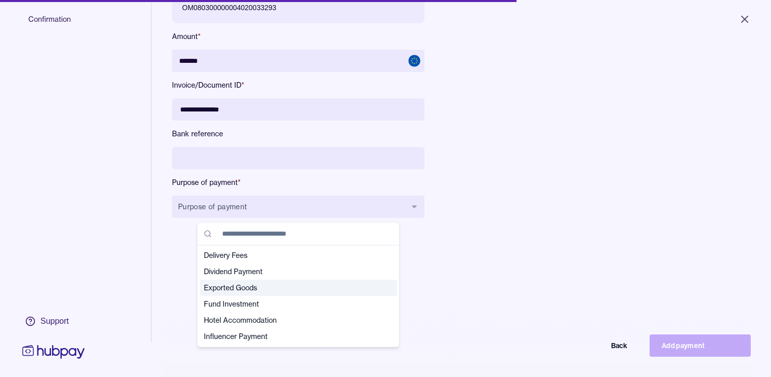
click at [231, 287] on span "Exported Goods" at bounding box center [292, 287] width 177 height 10
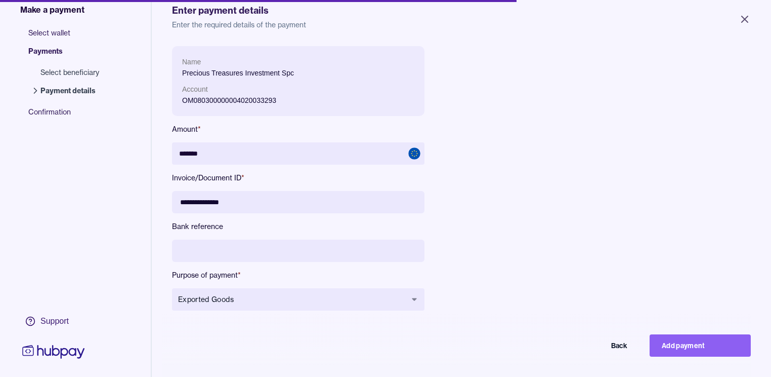
scroll to position [20, 0]
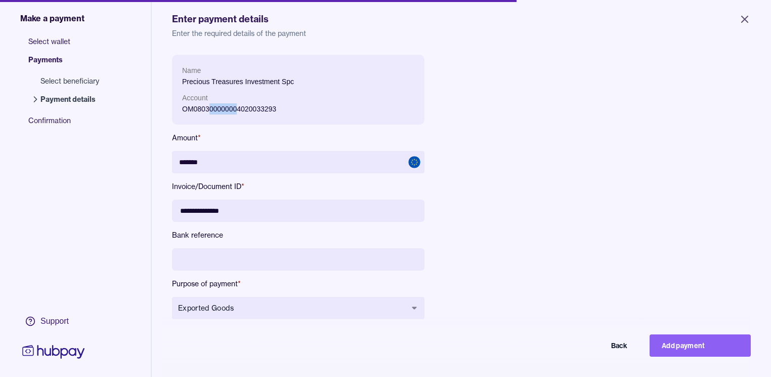
drag, startPoint x: 210, startPoint y: 106, endPoint x: 236, endPoint y: 105, distance: 26.8
click at [236, 105] on p "OM080300000004020033293" at bounding box center [298, 108] width 232 height 11
click at [518, 147] on div "**********" at bounding box center [398, 195] width 453 height 280
click at [689, 346] on button "Add payment" at bounding box center [700, 345] width 101 height 22
type input "******"
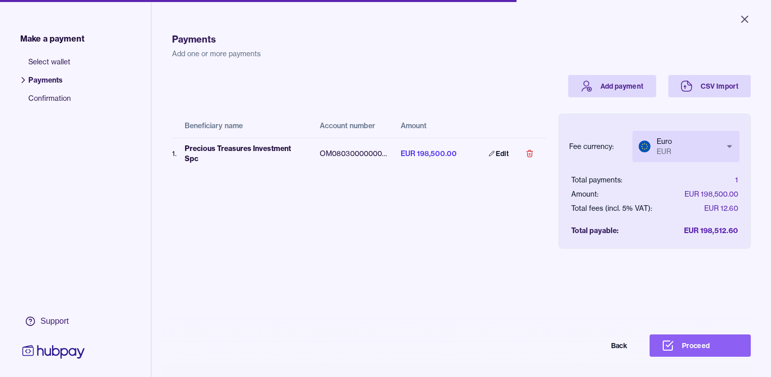
scroll to position [0, 6]
click at [619, 209] on div "Total fees (incl. 5% VAT):" at bounding box center [611, 208] width 81 height 10
click at [713, 142] on body "Close Make a payment Select wallet Payments Confirmation Support Payments Add o…" at bounding box center [385, 188] width 771 height 377
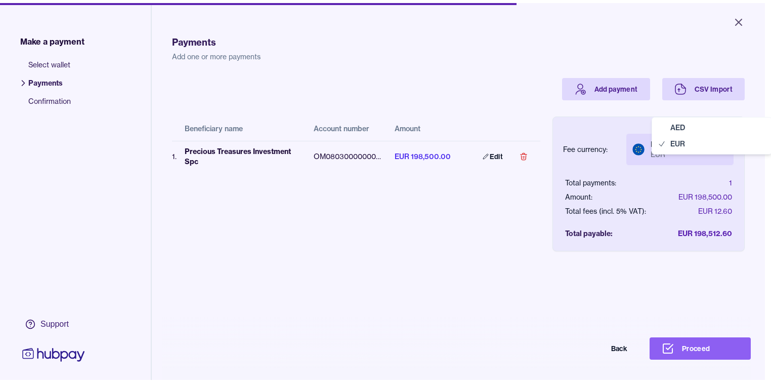
scroll to position [0, 0]
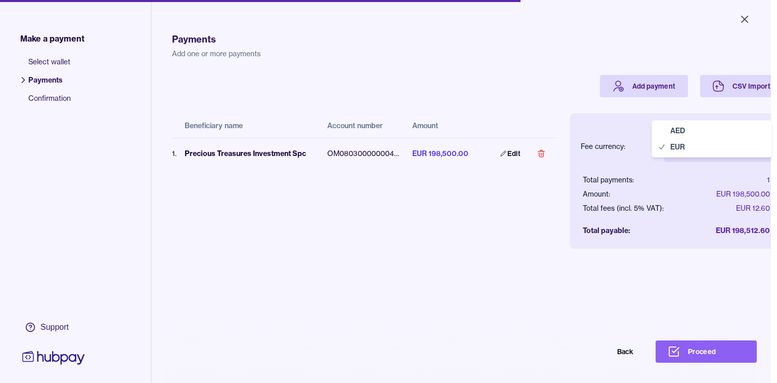
select select "***"
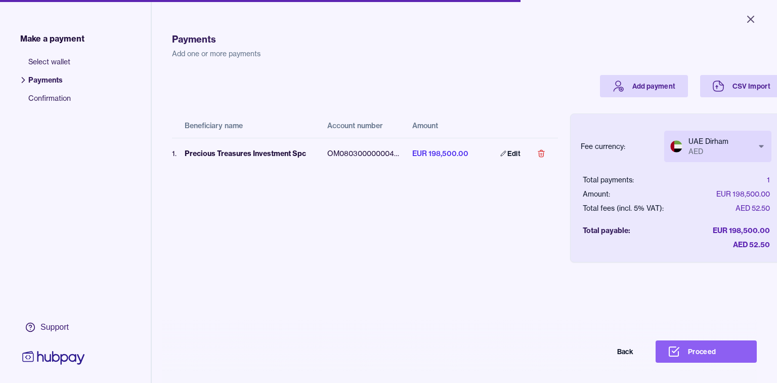
click at [711, 147] on body "Close Make a payment Select wallet Payments Confirmation Support Payments Add o…" at bounding box center [388, 191] width 777 height 383
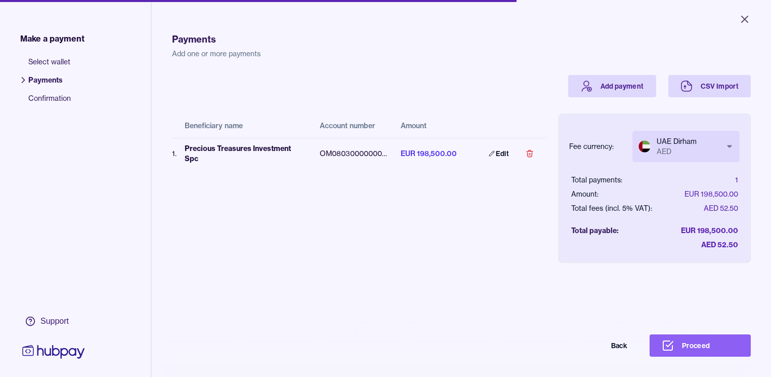
click at [615, 206] on div "Total fees (incl. 5% VAT):" at bounding box center [611, 208] width 81 height 10
click at [700, 349] on button "Proceed" at bounding box center [700, 345] width 101 height 22
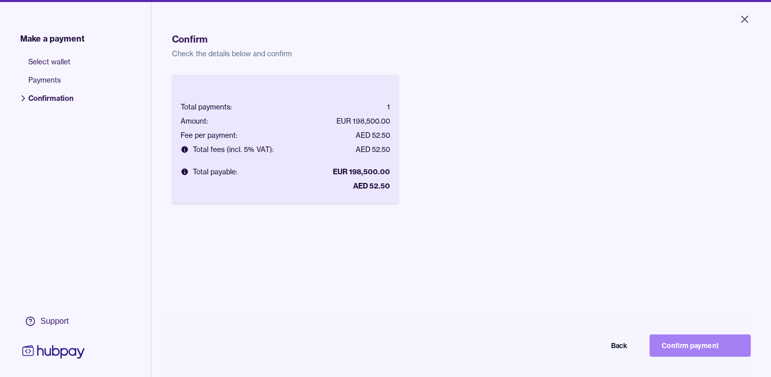
click at [700, 346] on button "Confirm payment" at bounding box center [700, 345] width 101 height 22
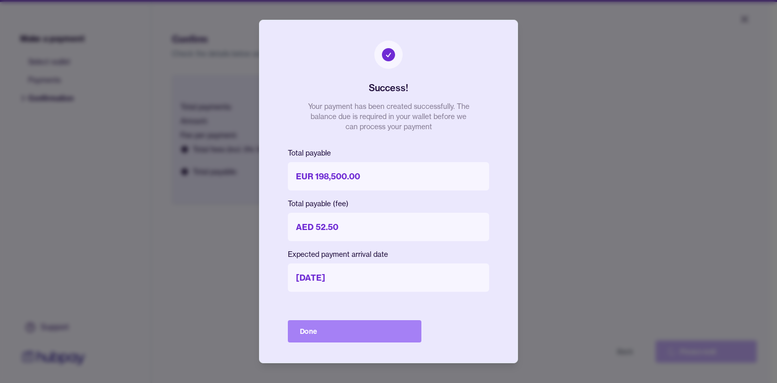
click at [340, 328] on button "Done" at bounding box center [355, 331] width 134 height 22
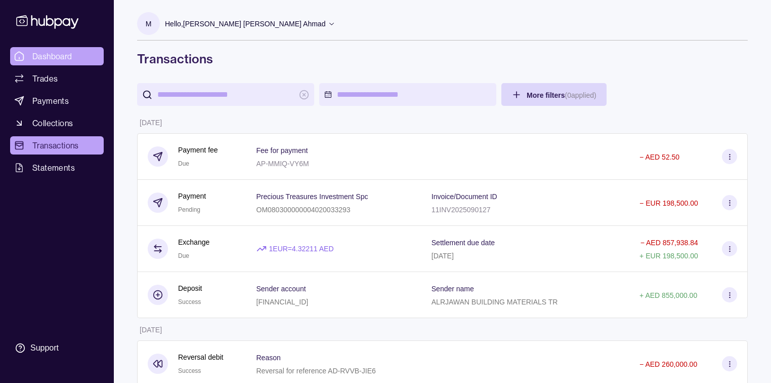
click at [30, 60] on link "Dashboard" at bounding box center [57, 56] width 94 height 18
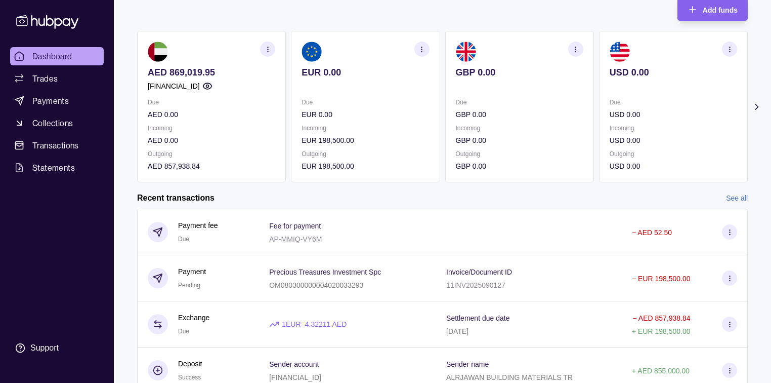
scroll to position [81, 0]
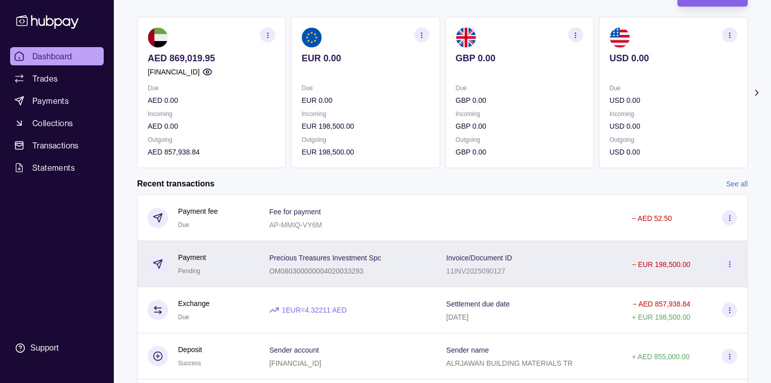
click at [337, 262] on span "Precious Treasures Investment Spc" at bounding box center [325, 257] width 112 height 12
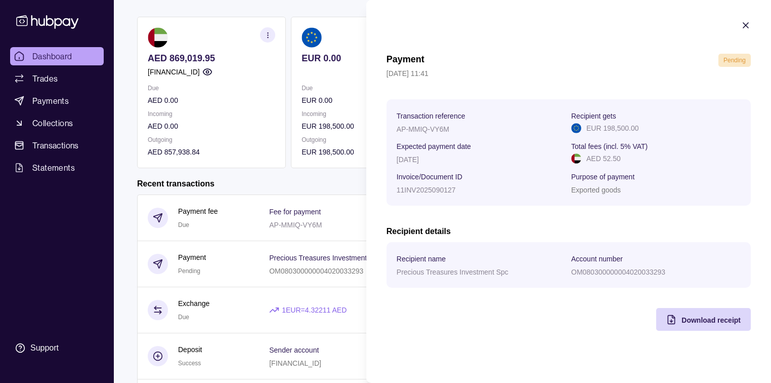
click at [540, 341] on section "Payment Pending [DATE] 11:41 Transaction reference AP-MMIQ-VY6M Recipient gets …" at bounding box center [568, 175] width 405 height 351
click at [744, 29] on icon "button" at bounding box center [746, 25] width 10 height 10
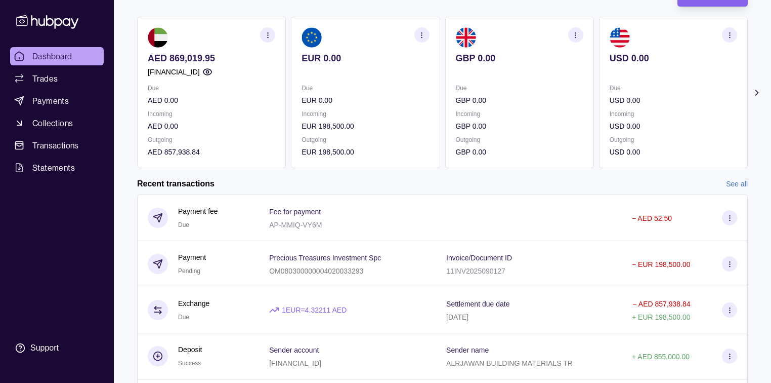
click at [38, 57] on span "Dashboard" at bounding box center [52, 56] width 40 height 12
